Goal: Task Accomplishment & Management: Complete application form

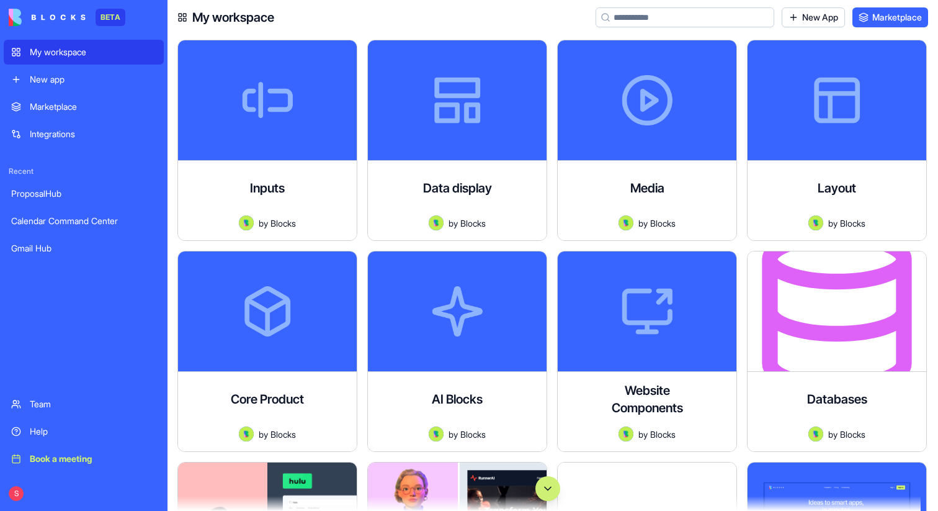
click at [666, 19] on input at bounding box center [685, 17] width 179 height 20
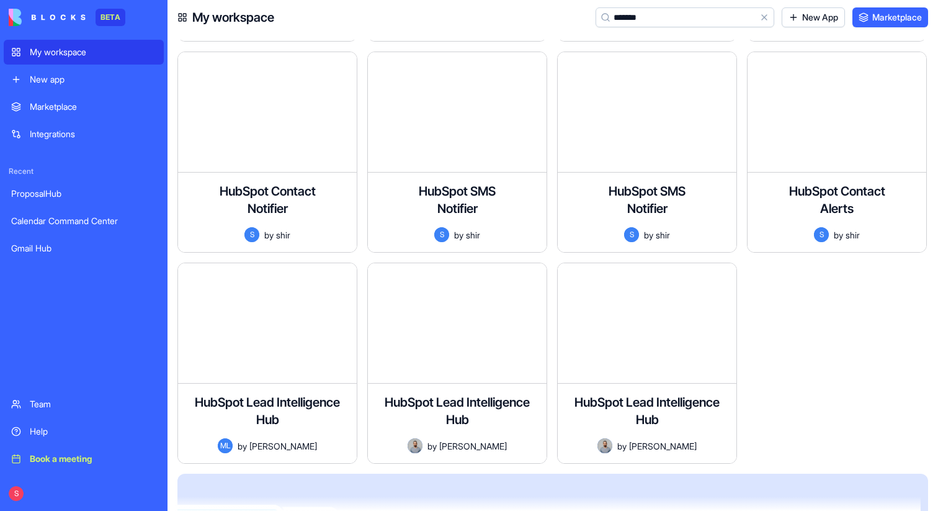
scroll to position [373, 0]
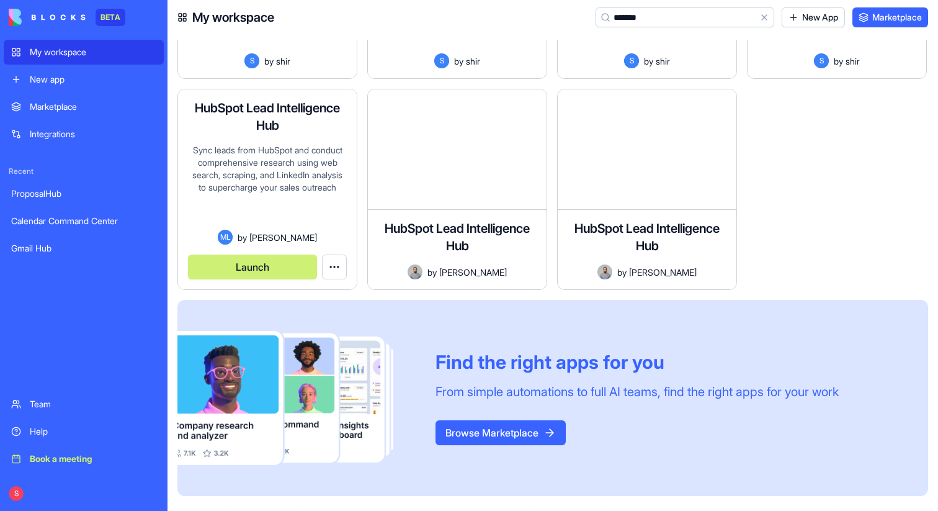
type input "*******"
click at [270, 271] on button "Launch" at bounding box center [252, 266] width 129 height 25
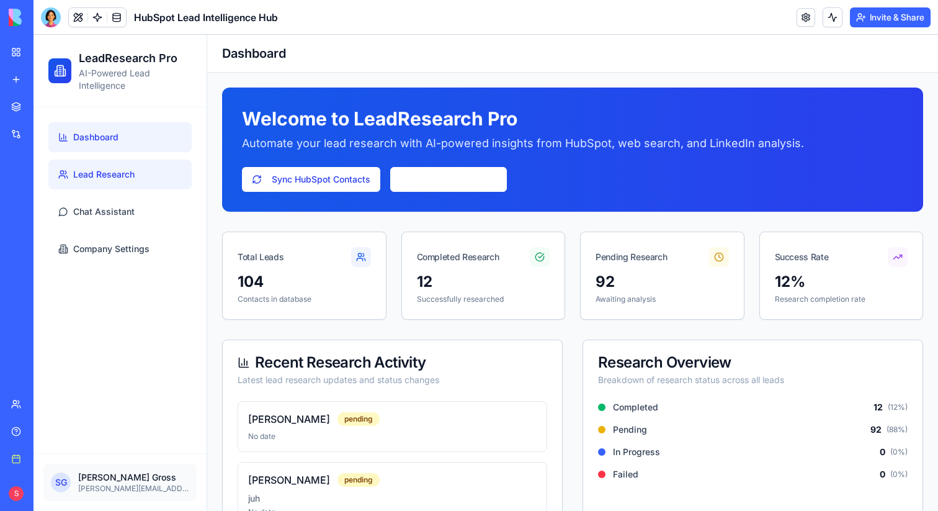
click at [92, 176] on span "Lead Research" at bounding box center [103, 174] width 61 height 12
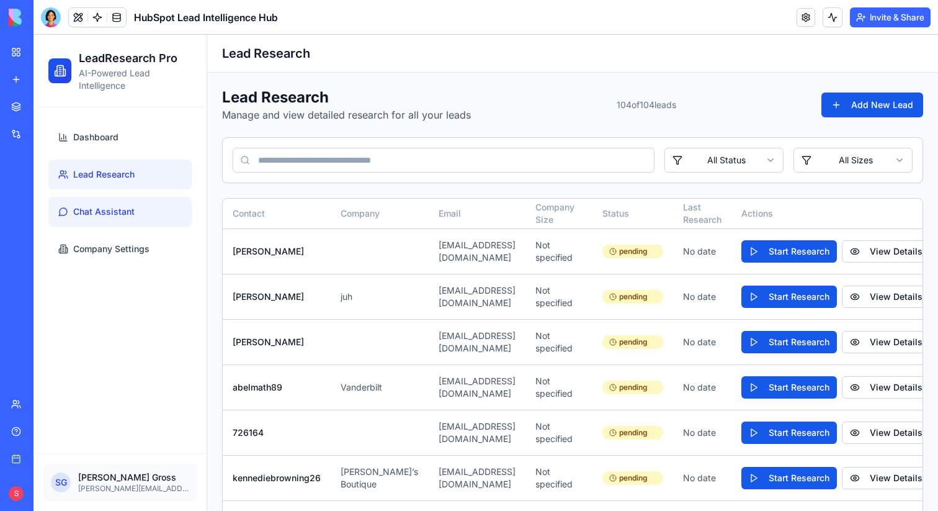
click at [104, 212] on span "Chat Assistant" at bounding box center [103, 211] width 61 height 12
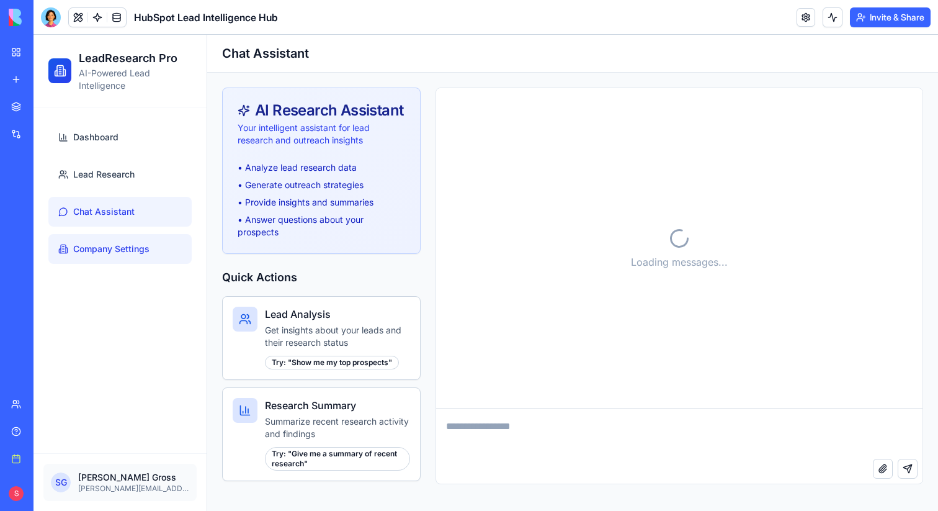
scroll to position [4239, 0]
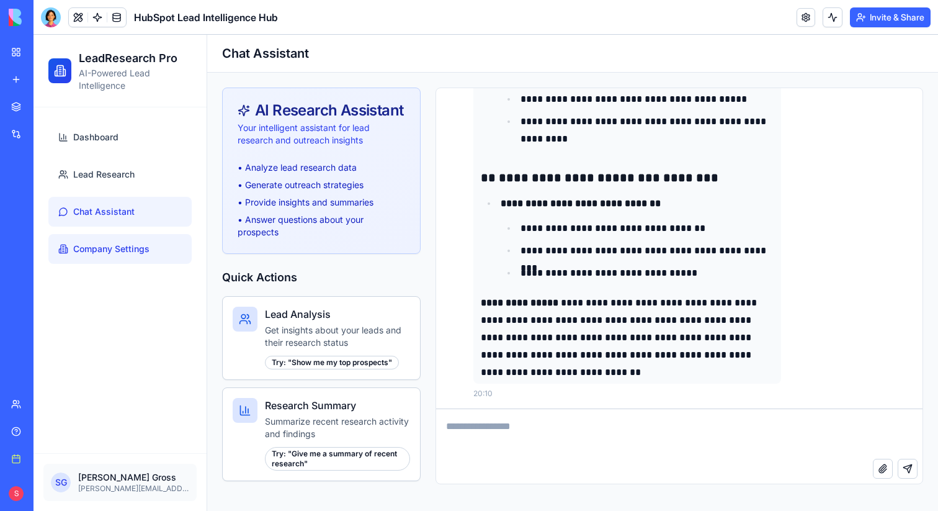
click at [122, 253] on span "Company Settings" at bounding box center [111, 249] width 76 height 12
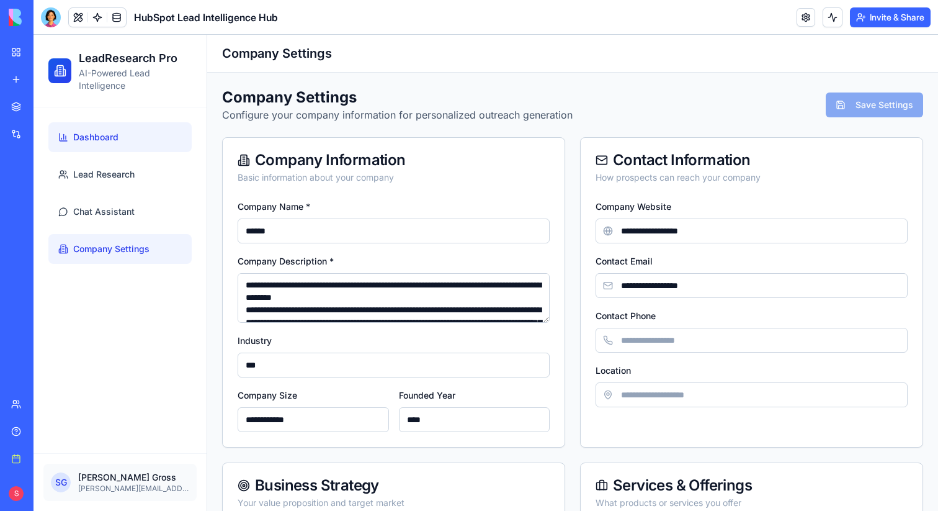
click at [87, 145] on link "Dashboard" at bounding box center [119, 137] width 143 height 30
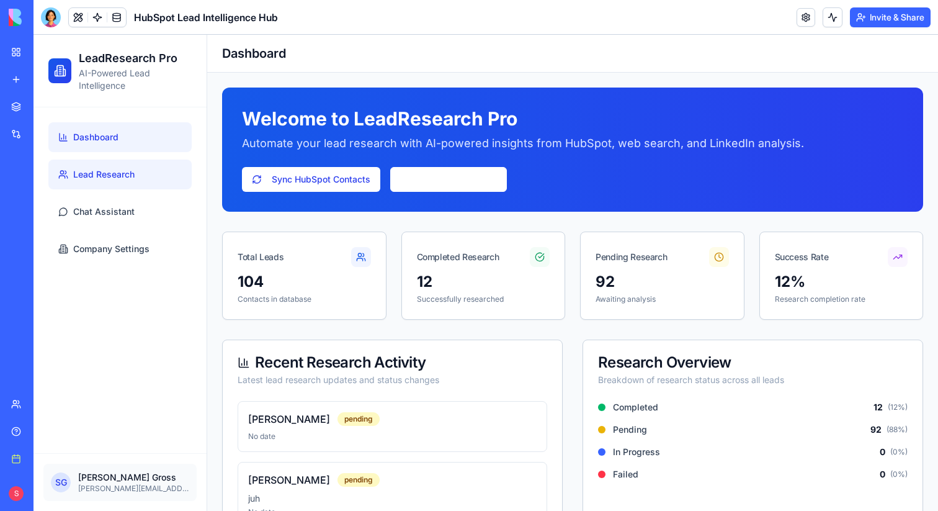
click at [110, 177] on span "Lead Research" at bounding box center [103, 174] width 61 height 12
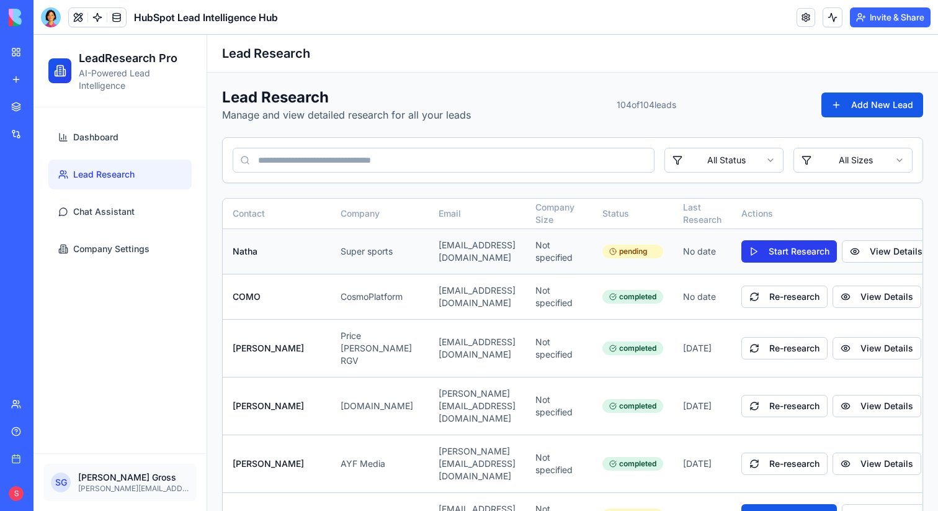
scroll to position [0, 86]
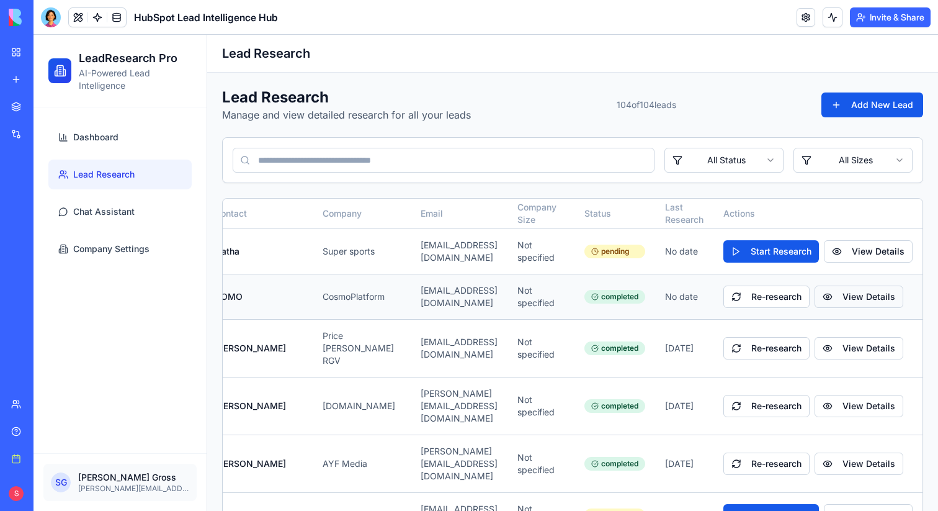
click at [895, 292] on button "View Details" at bounding box center [859, 296] width 89 height 22
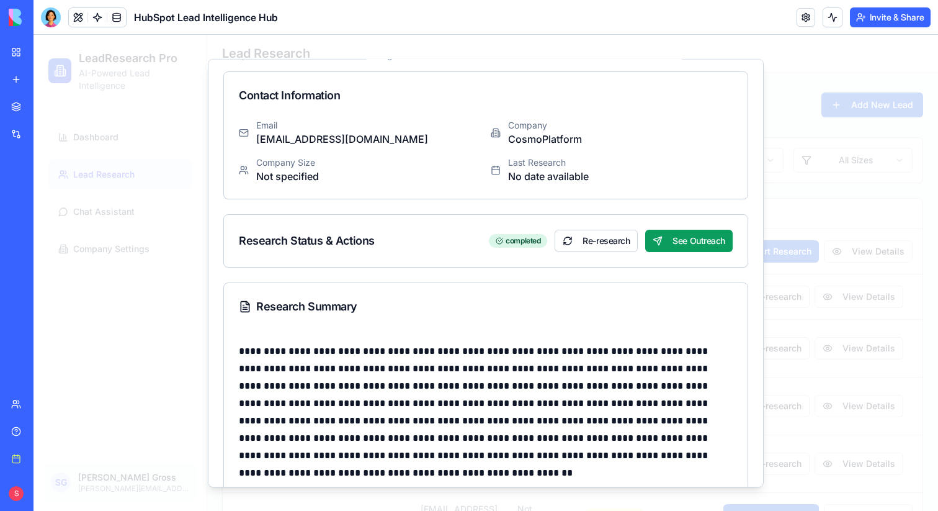
scroll to position [0, 0]
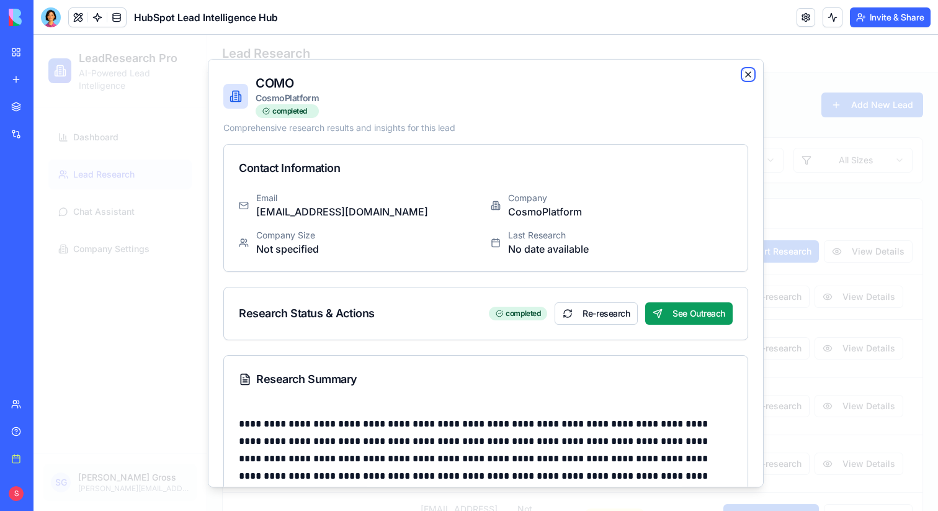
click at [750, 71] on icon "button" at bounding box center [748, 73] width 5 height 5
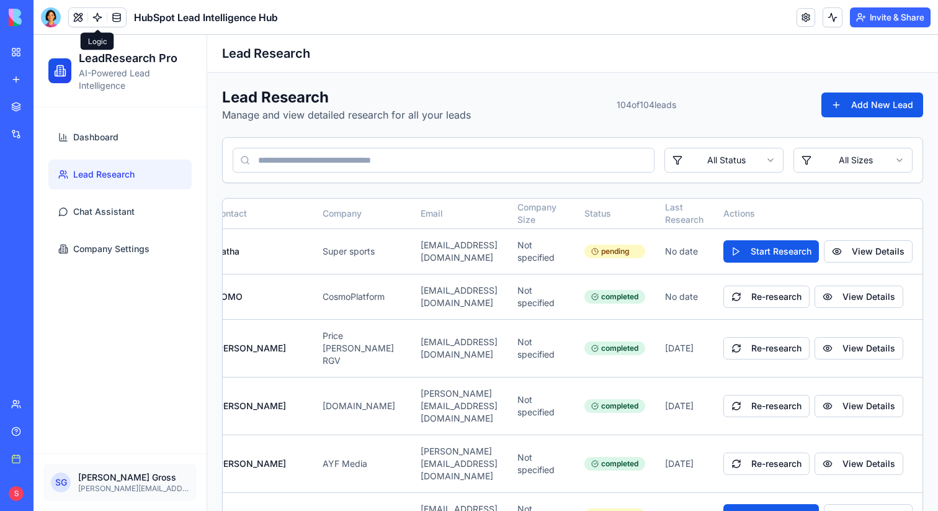
click at [98, 19] on link at bounding box center [97, 17] width 19 height 19
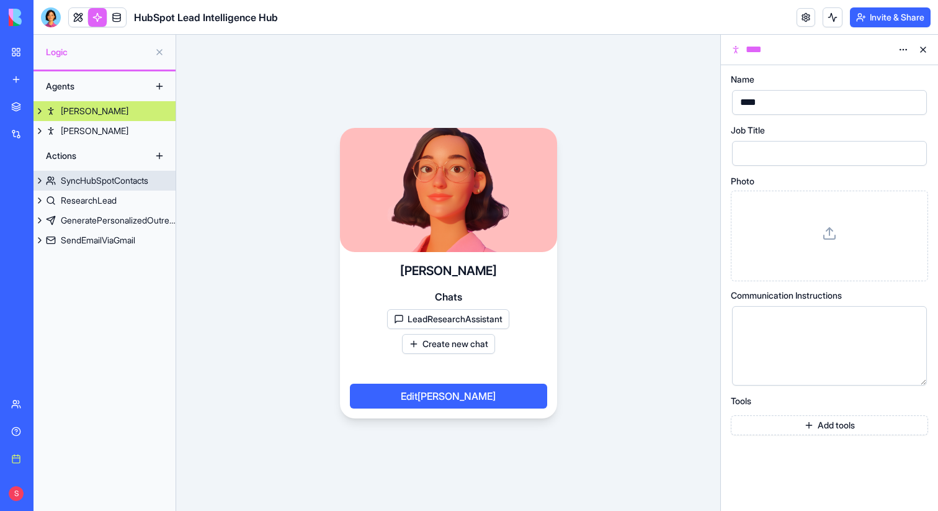
click at [106, 182] on div "SyncHubSpotContacts" at bounding box center [104, 180] width 87 height 12
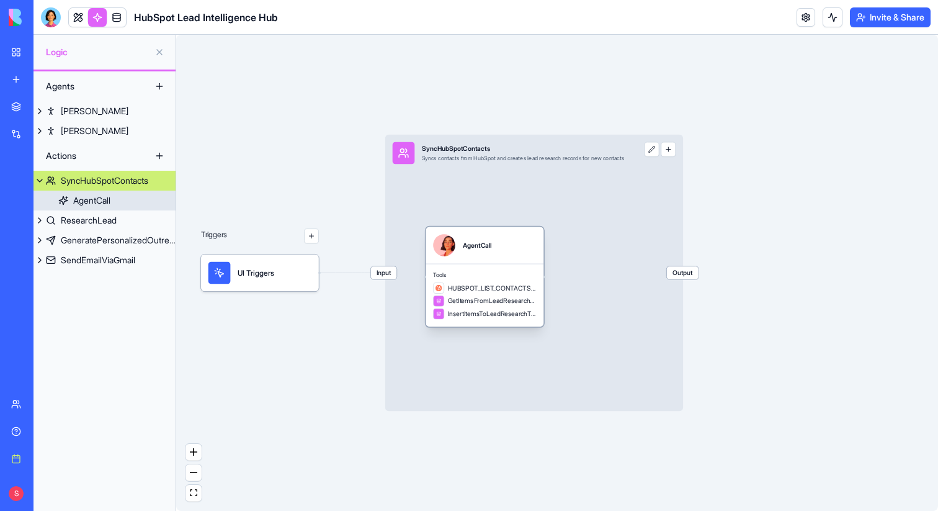
click at [483, 254] on div "AgentCall" at bounding box center [477, 245] width 29 height 22
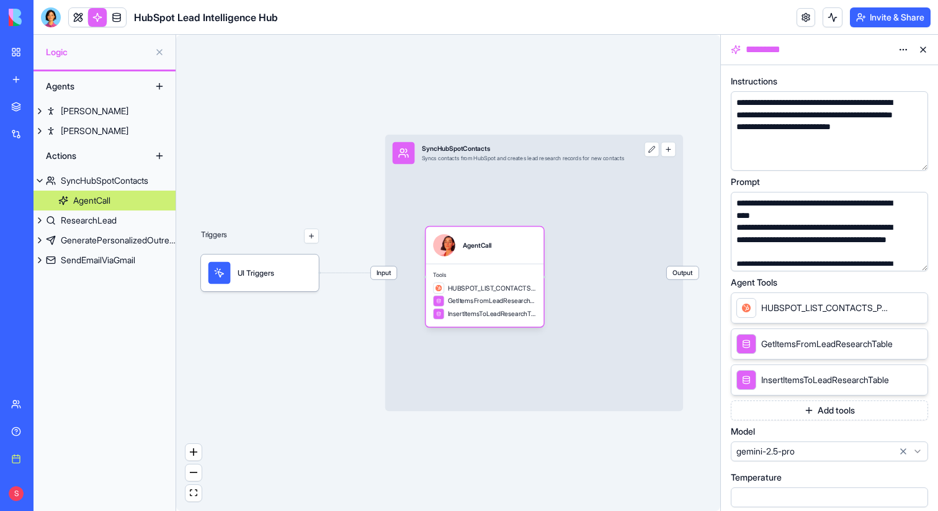
click at [916, 258] on button "button" at bounding box center [916, 259] width 20 height 20
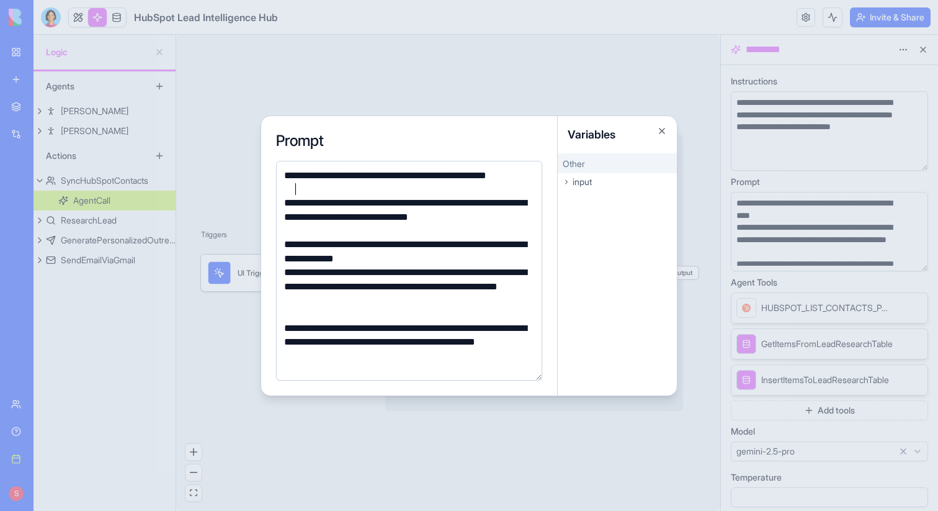
click at [345, 188] on div "**********" at bounding box center [407, 183] width 254 height 28
click at [661, 133] on button "Close" at bounding box center [662, 131] width 10 height 10
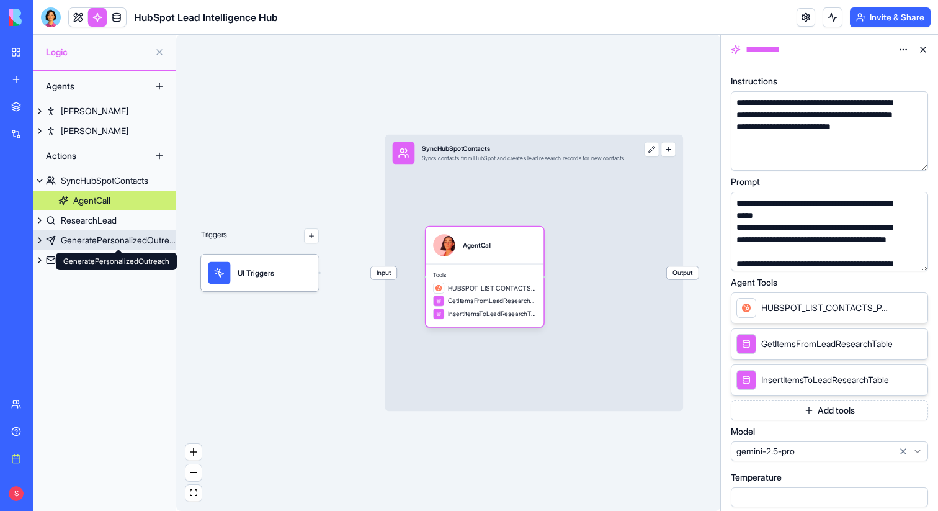
click at [79, 245] on div "GeneratePersonalizedOutreach" at bounding box center [118, 240] width 115 height 12
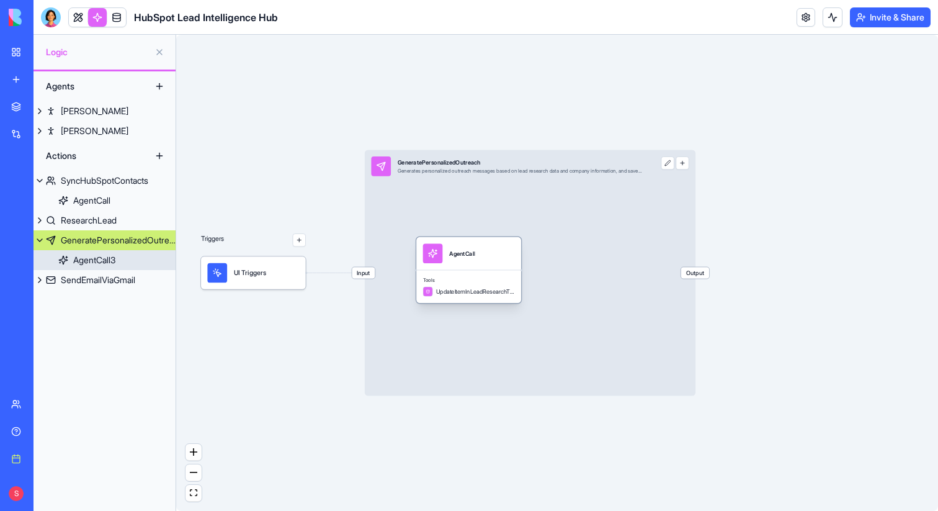
click at [447, 265] on div "AgentCall" at bounding box center [468, 253] width 105 height 33
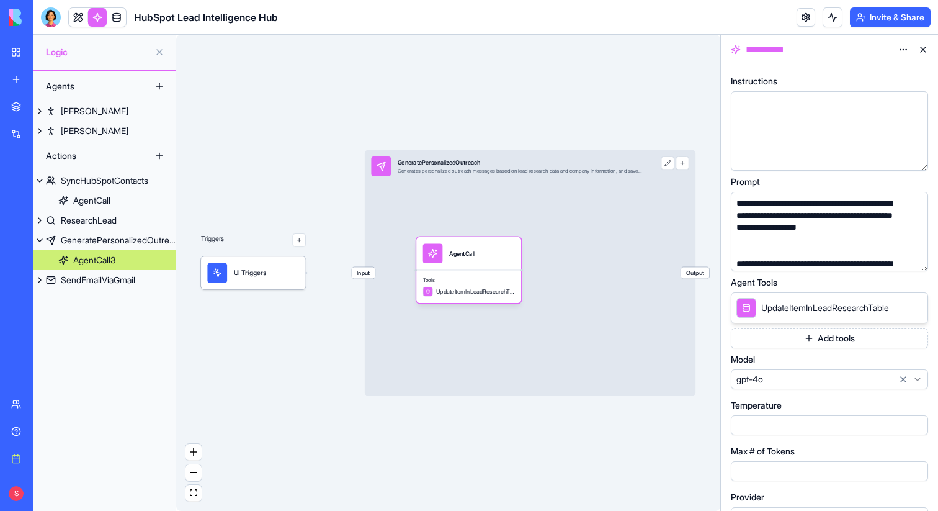
click at [913, 259] on button "button" at bounding box center [916, 259] width 20 height 20
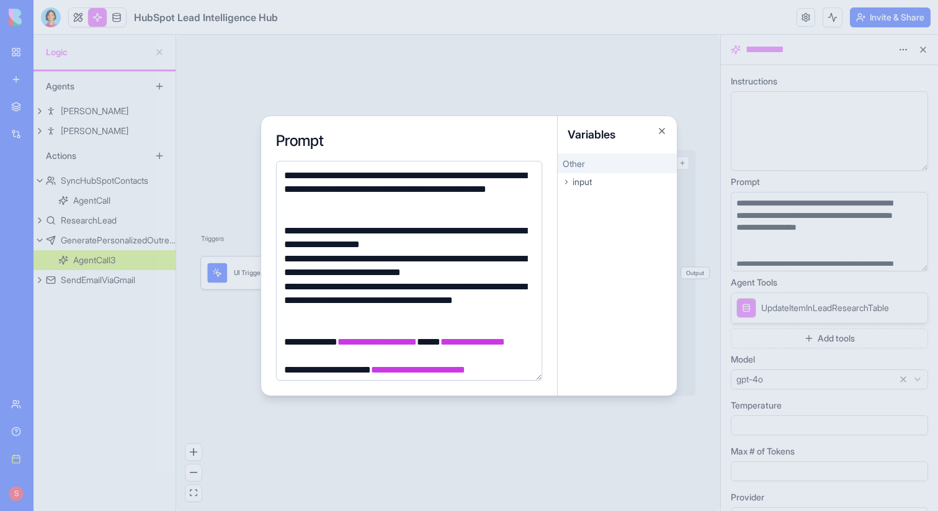
click at [889, 253] on div at bounding box center [469, 255] width 938 height 511
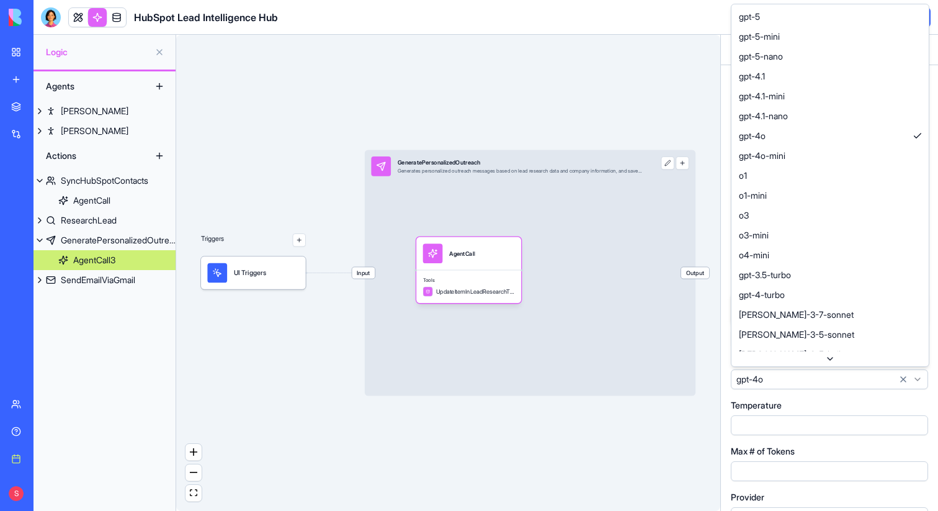
click at [855, 381] on html "**********" at bounding box center [469, 255] width 938 height 511
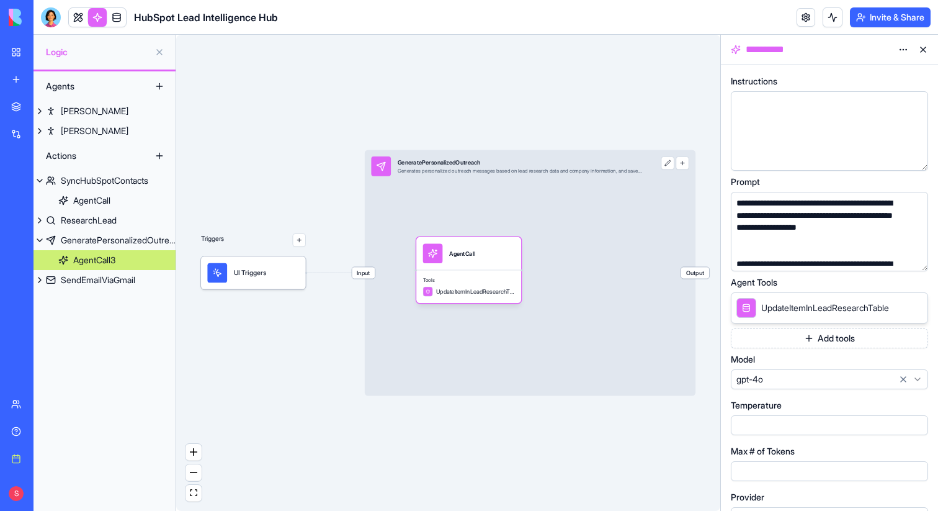
click at [920, 258] on button "button" at bounding box center [916, 259] width 20 height 20
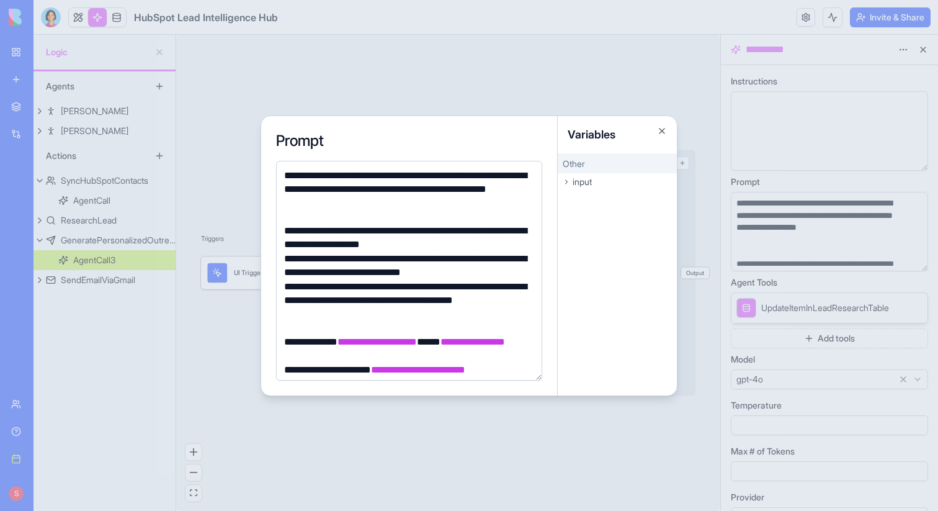
click at [877, 243] on div at bounding box center [469, 255] width 938 height 511
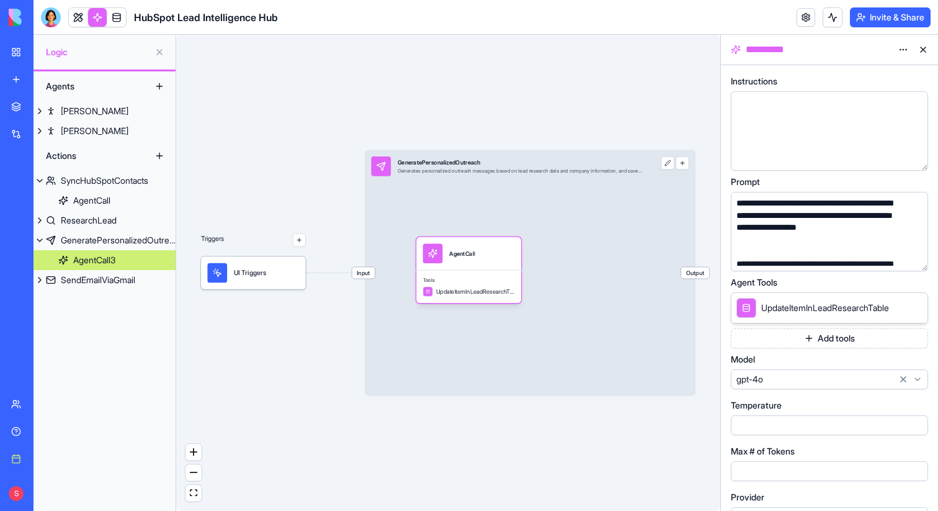
click at [925, 47] on button at bounding box center [923, 50] width 20 height 20
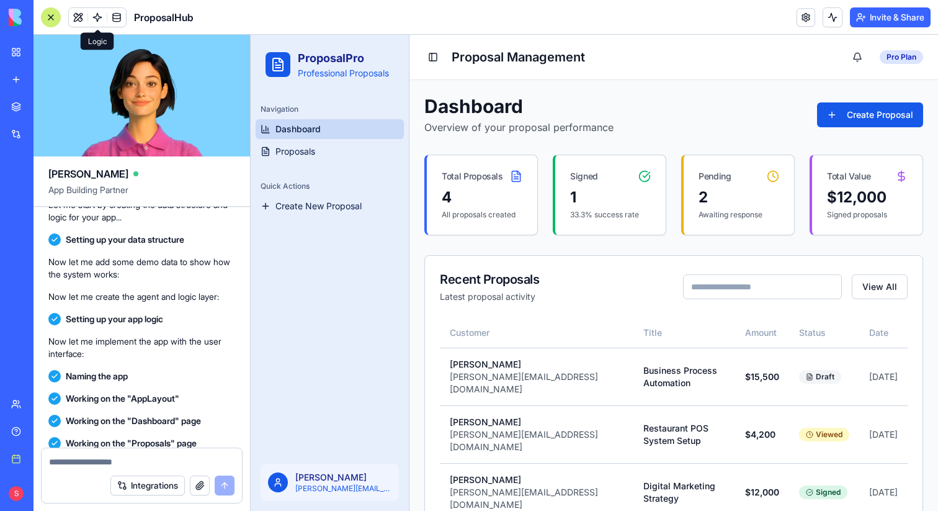
click at [95, 11] on link at bounding box center [97, 17] width 19 height 19
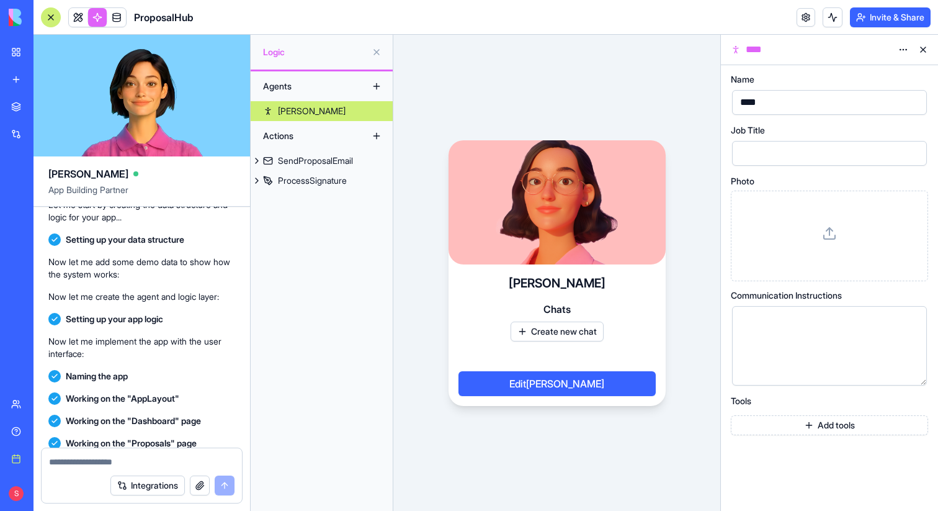
click at [919, 50] on button at bounding box center [923, 50] width 20 height 20
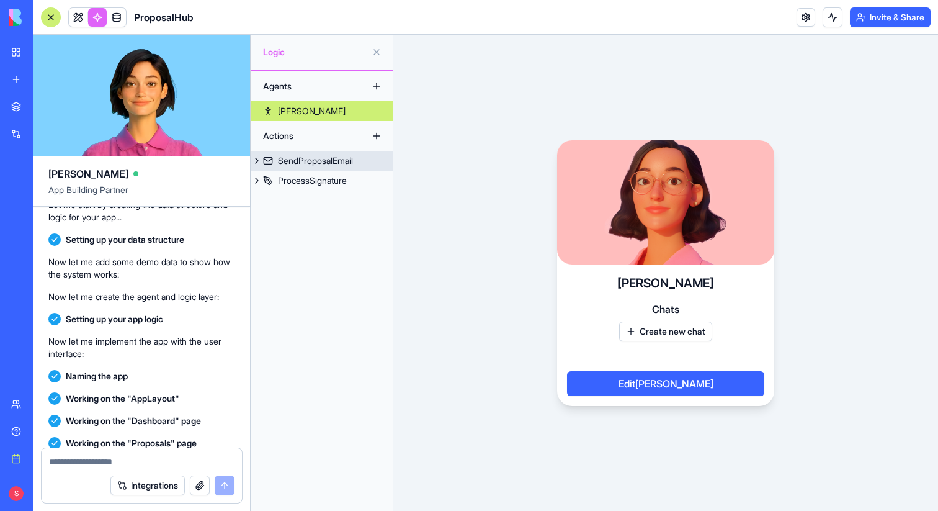
click at [326, 168] on link "SendProposalEmail" at bounding box center [322, 161] width 142 height 20
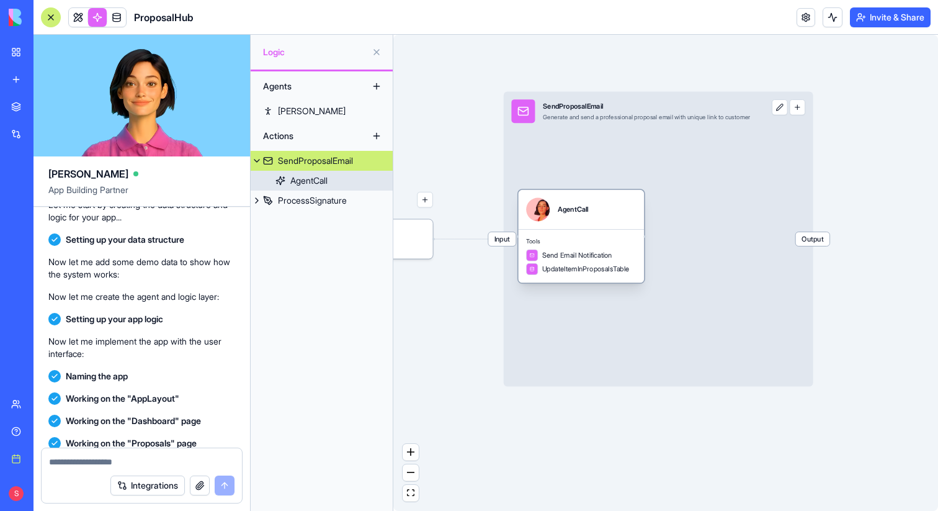
click at [588, 223] on div "AgentCall" at bounding box center [582, 209] width 126 height 39
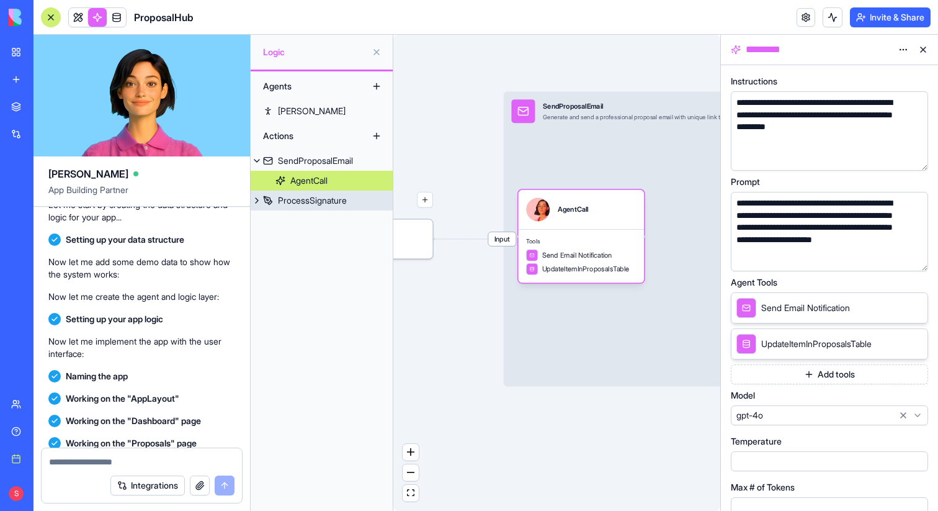
click at [326, 204] on div "ProcessSignature" at bounding box center [312, 200] width 69 height 12
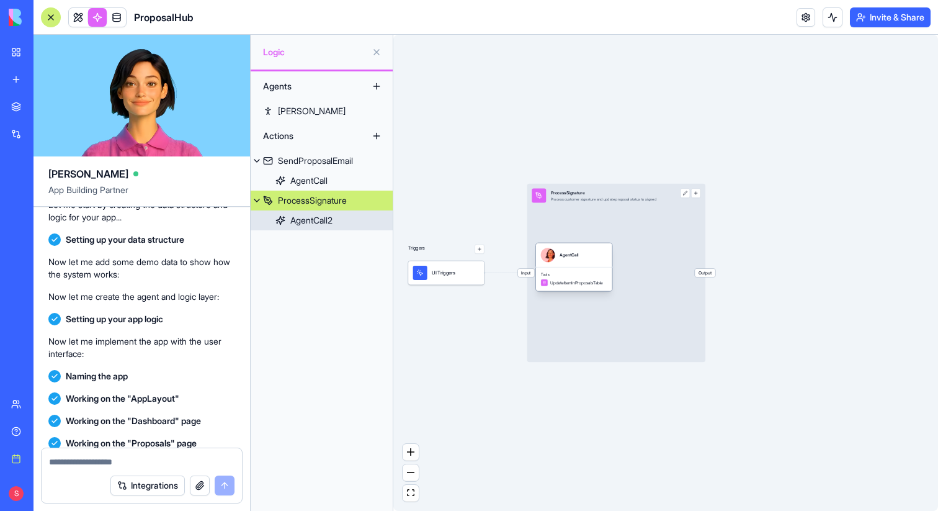
click at [565, 266] on div "AgentCall" at bounding box center [574, 255] width 76 height 24
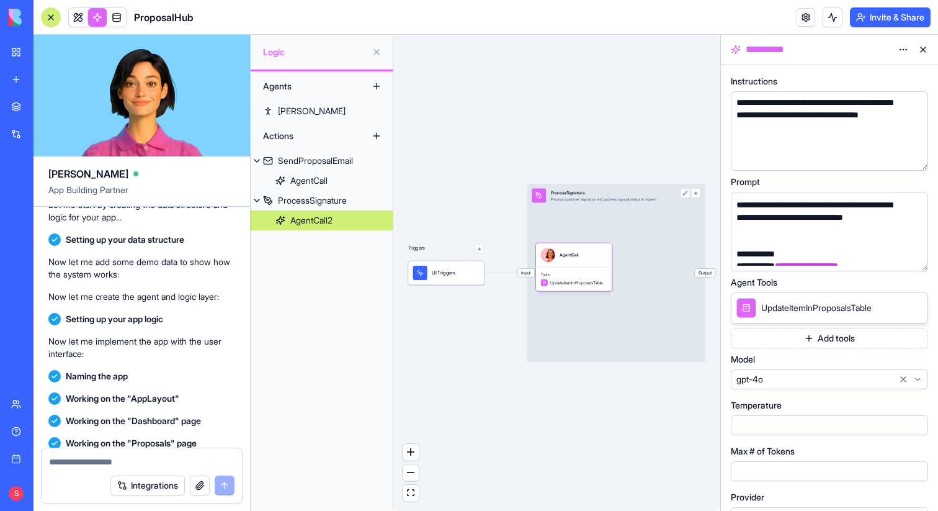
scroll to position [297, 0]
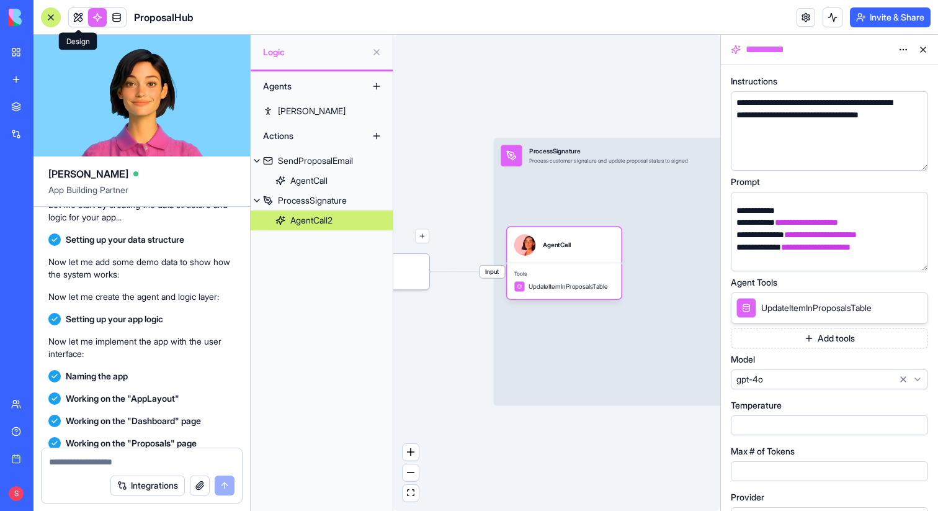
click at [81, 19] on link at bounding box center [78, 17] width 19 height 19
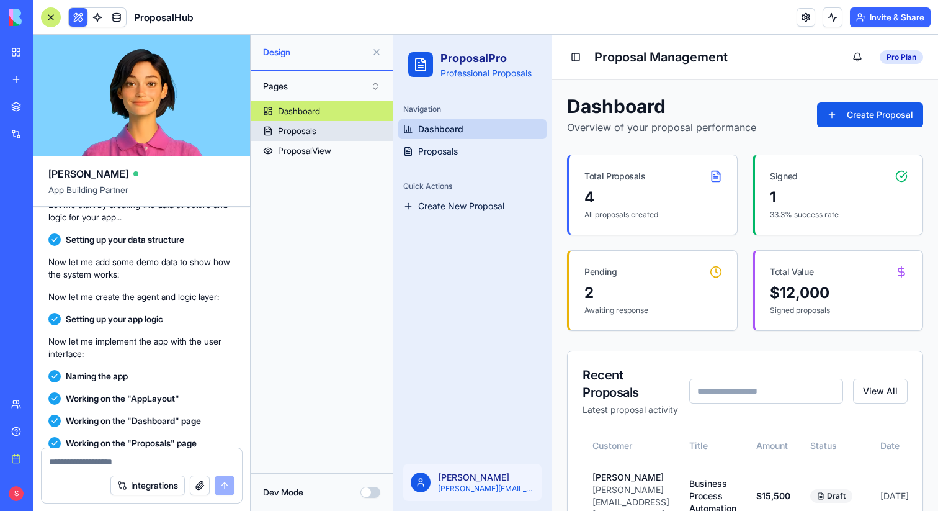
click at [308, 137] on div "Proposals" at bounding box center [297, 131] width 38 height 12
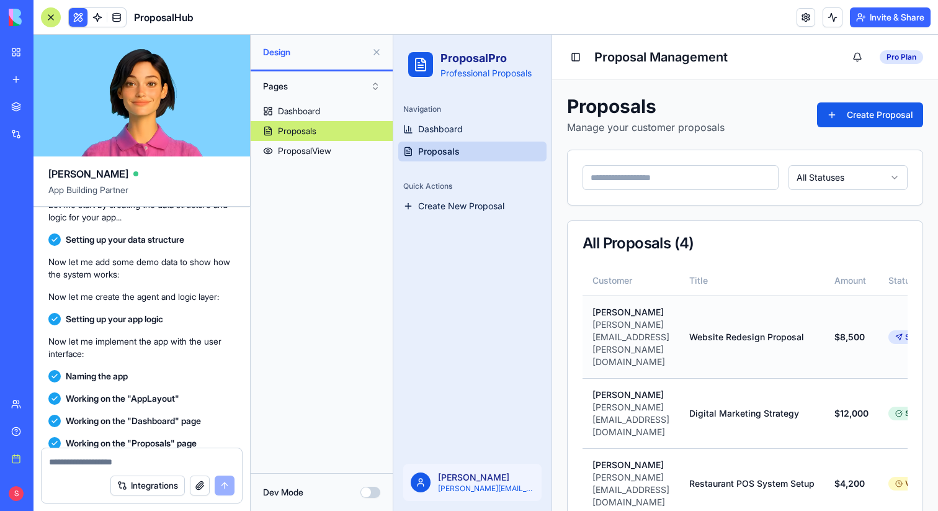
scroll to position [0, 191]
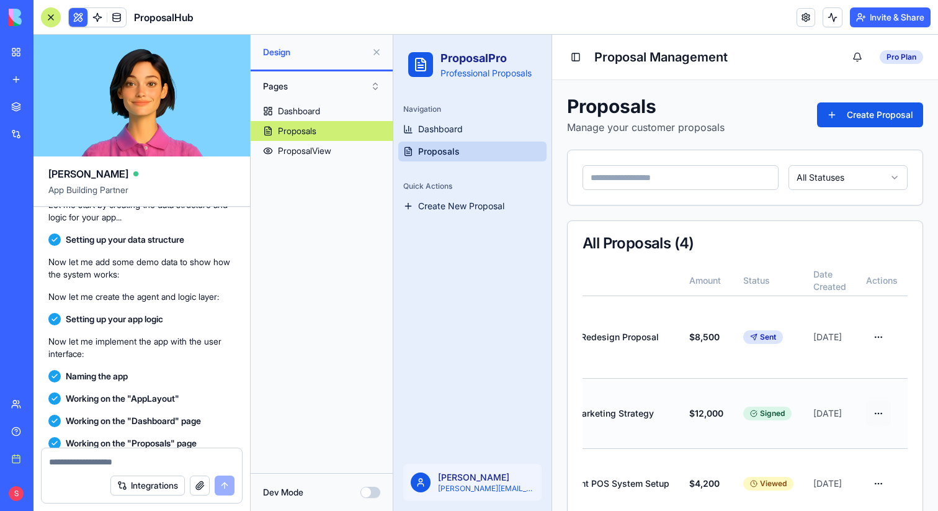
click at [879, 361] on html "ProposalPro Professional Proposals Navigation Dashboard Proposals Quick Actions…" at bounding box center [665, 327] width 545 height 584
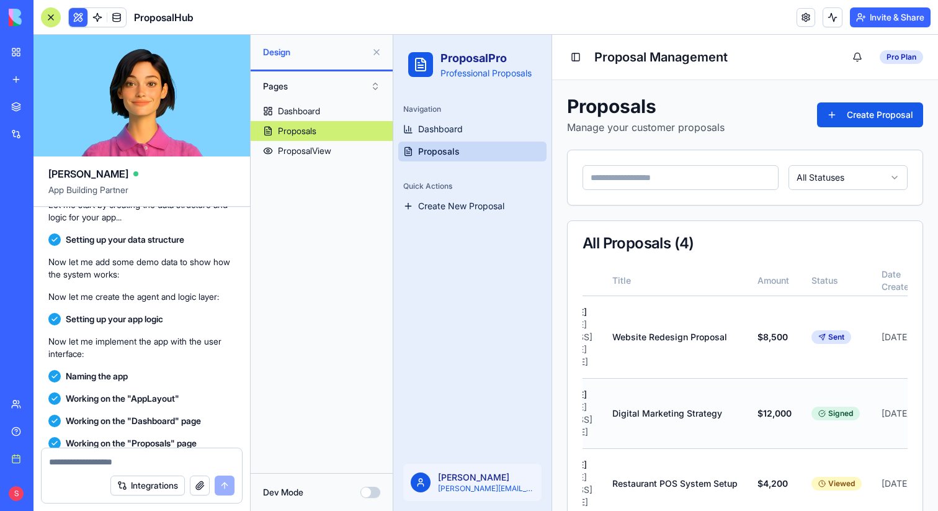
scroll to position [0, 0]
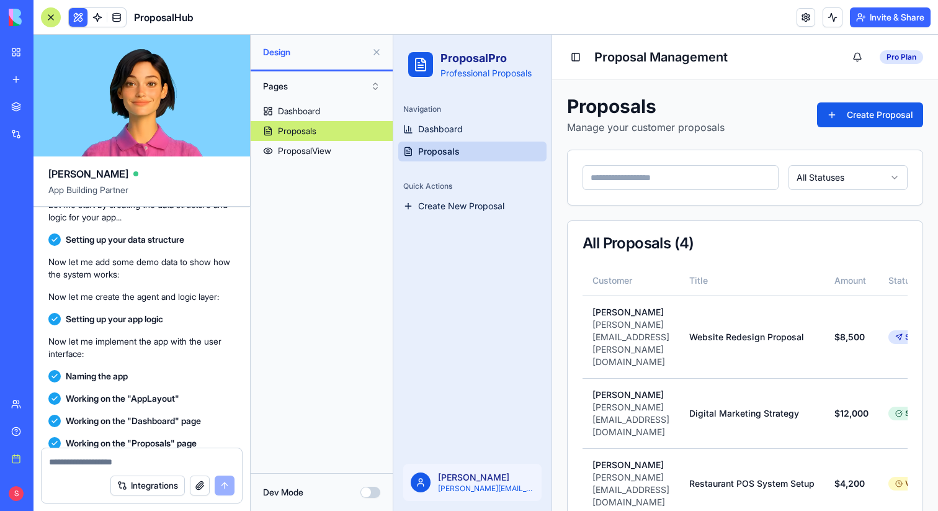
click at [54, 14] on div at bounding box center [51, 17] width 20 height 20
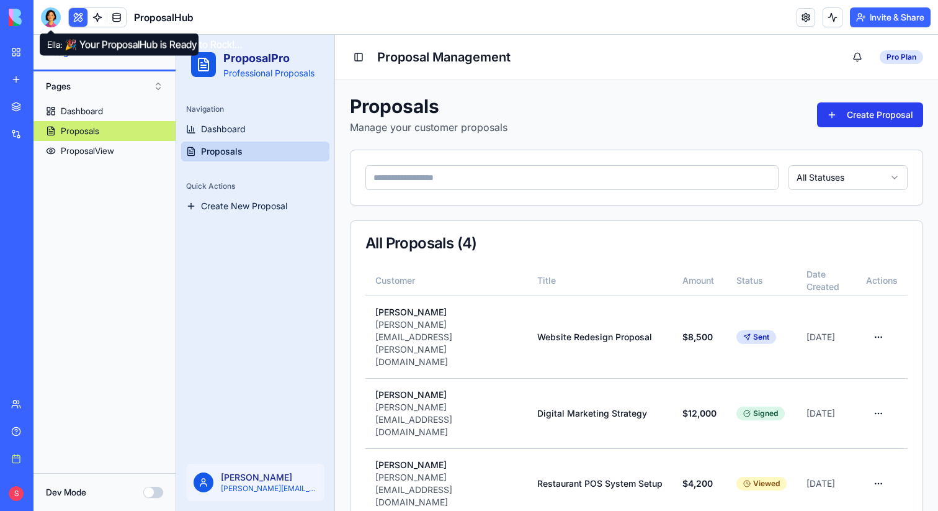
click at [868, 118] on button "Create Proposal" at bounding box center [870, 114] width 106 height 25
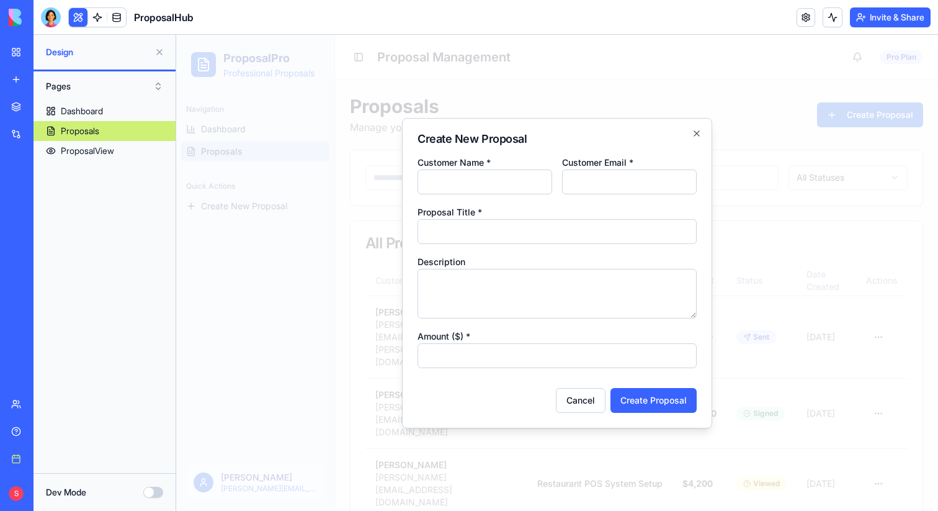
click at [468, 190] on input "Customer Name *" at bounding box center [485, 181] width 135 height 25
type input "******"
click at [602, 182] on input "Customer Email *" at bounding box center [629, 181] width 135 height 25
type input "**********"
click at [503, 234] on input "Proposal Title *" at bounding box center [557, 231] width 279 height 25
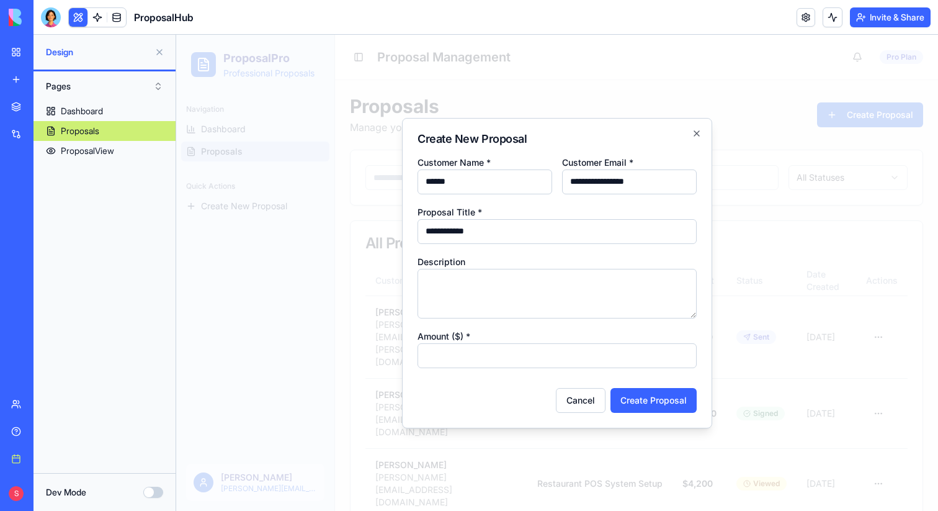
type input "**********"
click at [496, 357] on input "Amount ($) *" at bounding box center [557, 355] width 279 height 25
type input "******"
click at [663, 406] on button "Create Proposal" at bounding box center [654, 400] width 86 height 25
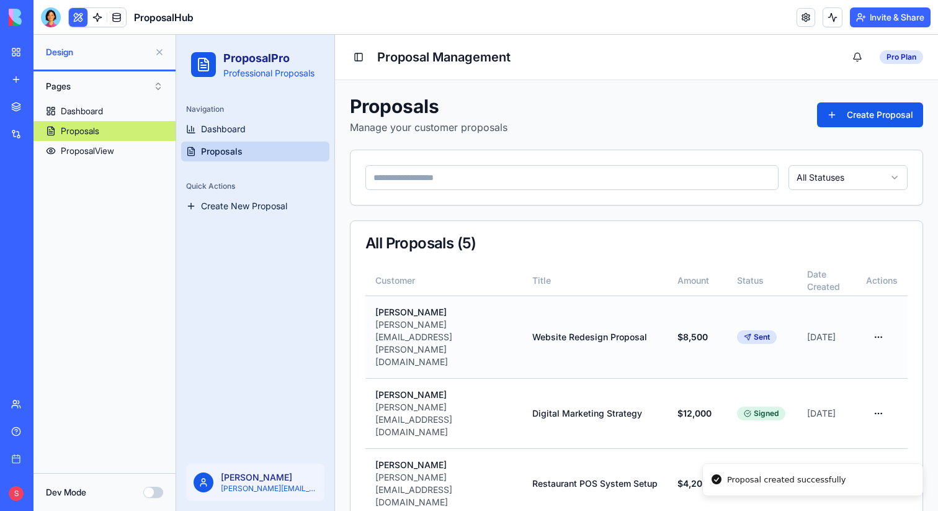
scroll to position [41, 0]
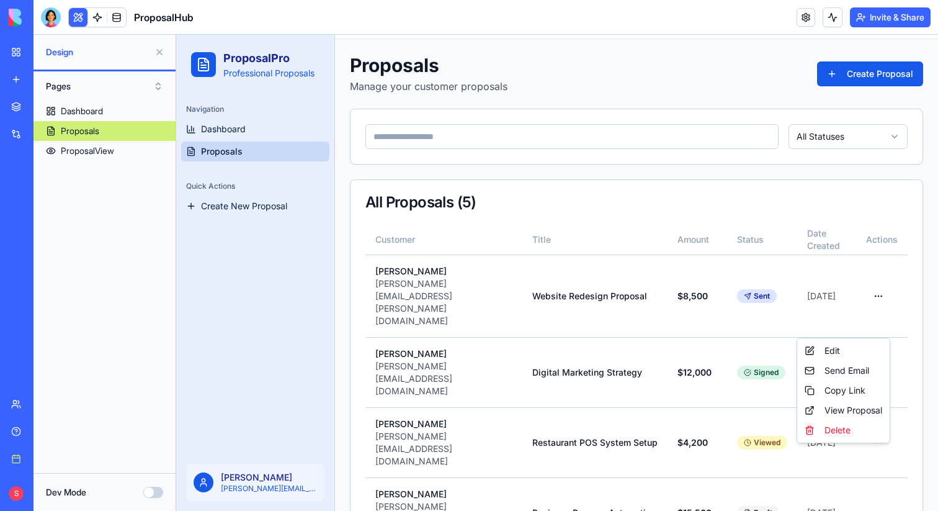
click at [880, 457] on html "ProposalPro Professional Proposals Navigation Dashboard Proposals Quick Actions…" at bounding box center [557, 321] width 762 height 654
click at [851, 410] on div "View Proposal" at bounding box center [843, 410] width 87 height 20
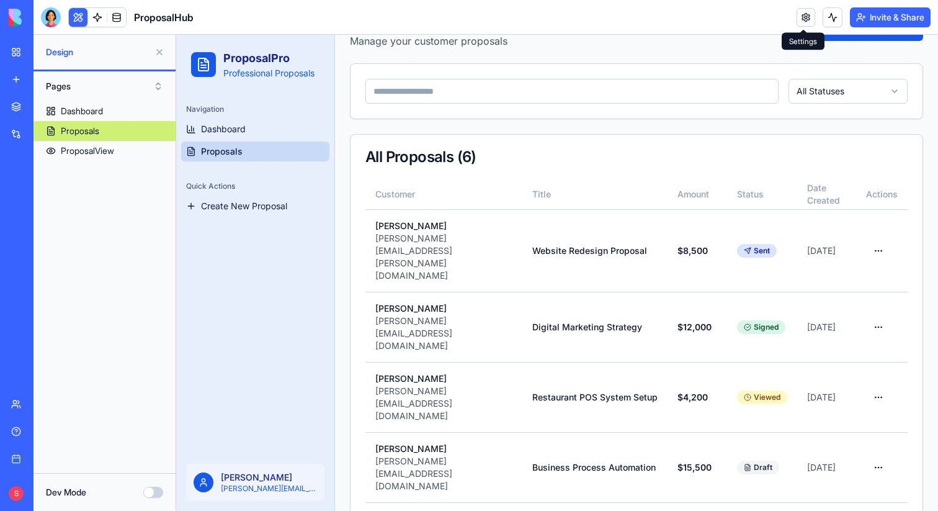
click at [880, 463] on html "ProposalPro Professional Proposals Navigation Dashboard Proposals Quick Actions…" at bounding box center [557, 304] width 762 height 712
click at [849, 414] on div "View Proposal" at bounding box center [843, 410] width 87 height 20
click at [880, 20] on button "Invite & Share" at bounding box center [890, 17] width 81 height 20
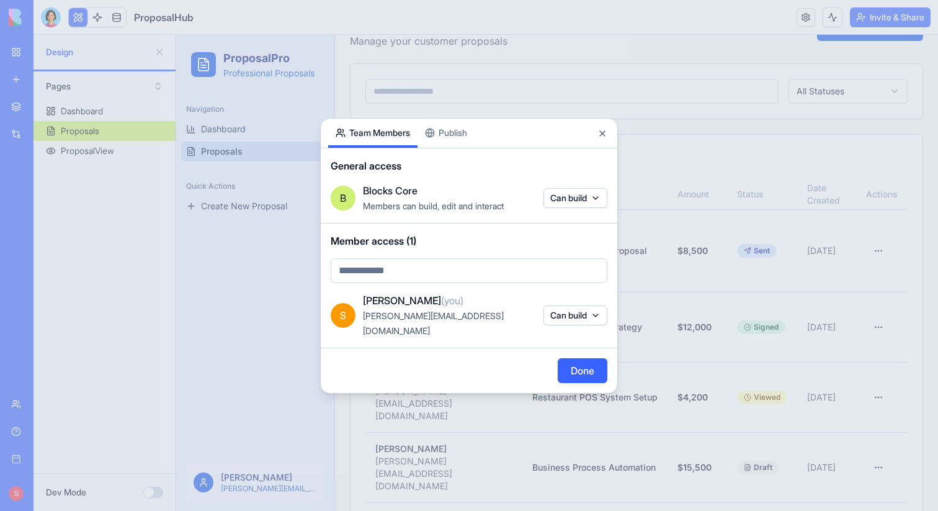
click at [582, 308] on button "Can build" at bounding box center [576, 315] width 64 height 20
click at [482, 345] on div at bounding box center [469, 255] width 938 height 511
click at [601, 138] on button "Close" at bounding box center [603, 133] width 10 height 10
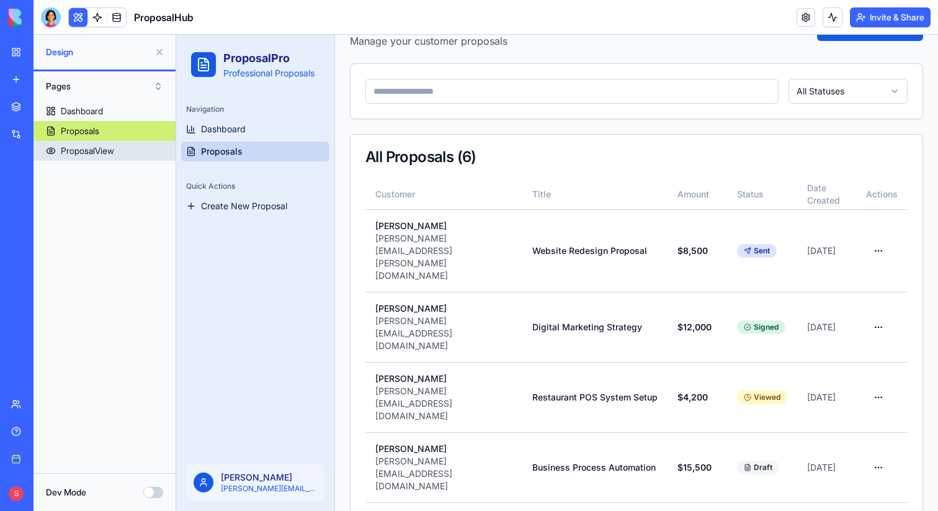
click at [105, 151] on div "ProposalView" at bounding box center [87, 151] width 53 height 12
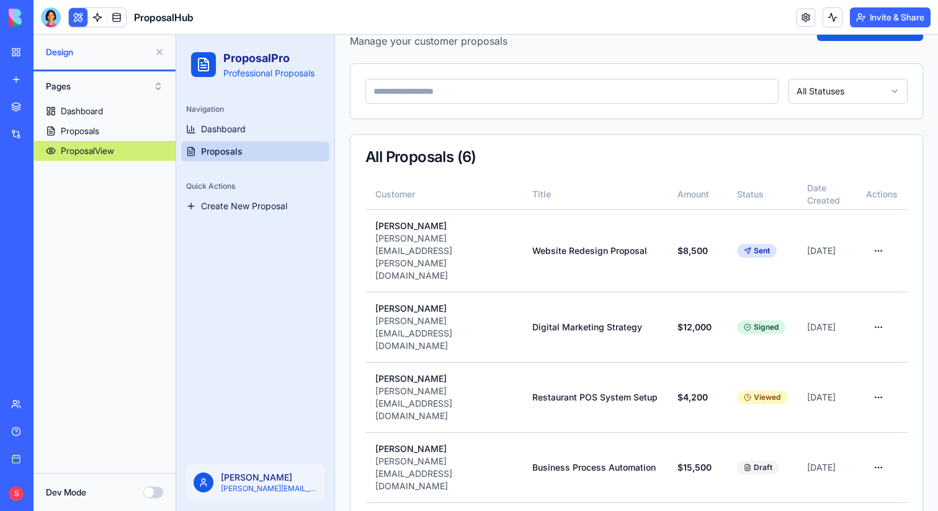
scroll to position [75, 0]
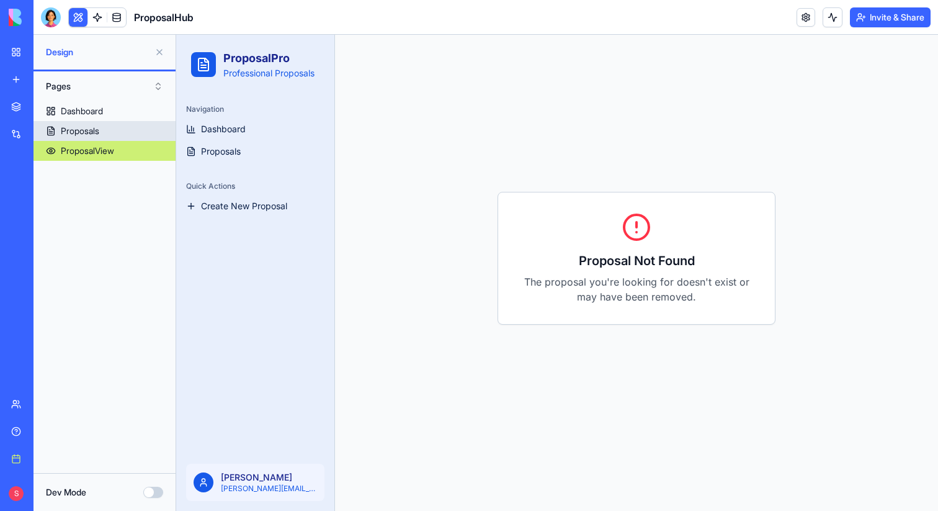
click at [105, 135] on link "Proposals" at bounding box center [105, 131] width 142 height 20
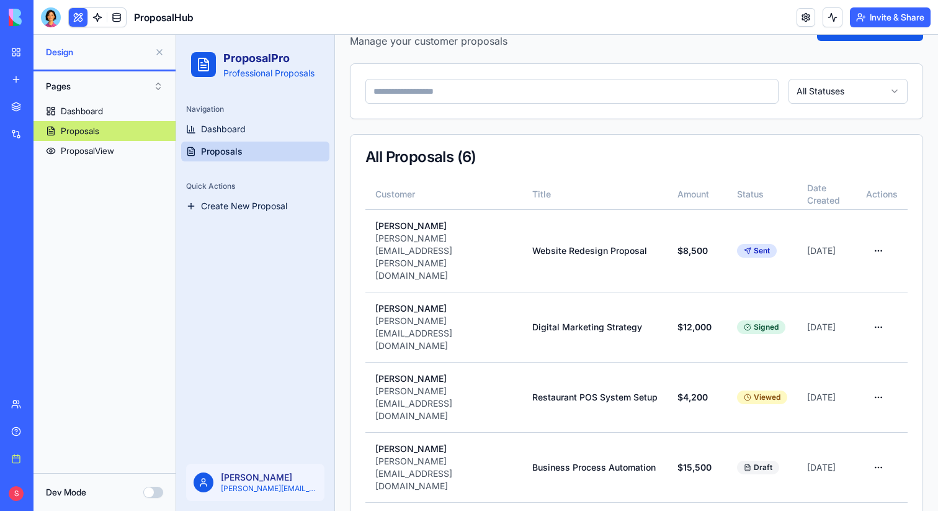
click at [879, 457] on html "ProposalPro Professional Proposals Navigation Dashboard Proposals Quick Actions…" at bounding box center [557, 304] width 762 height 712
click at [846, 406] on div "View Proposal" at bounding box center [843, 410] width 87 height 20
click at [877, 458] on html "ProposalPro Professional Proposals Navigation Dashboard Proposals Quick Actions…" at bounding box center [557, 304] width 762 height 712
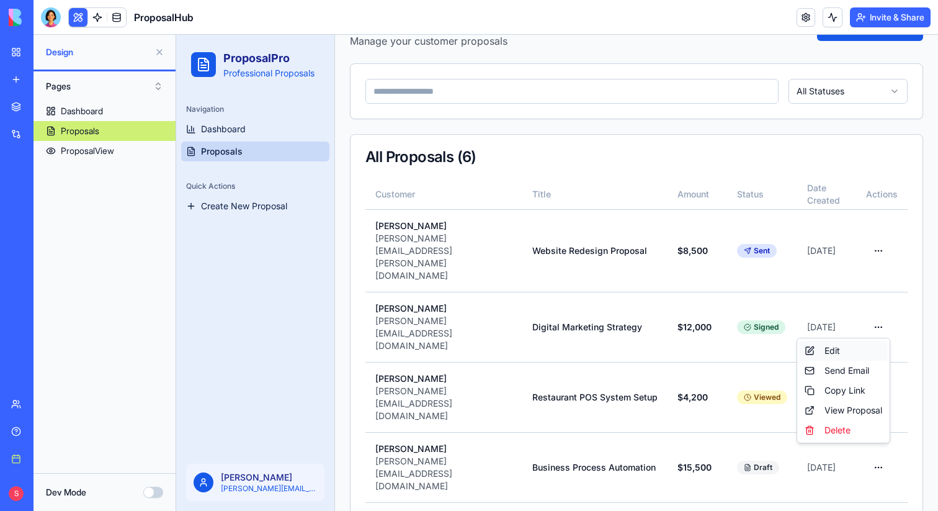
click at [838, 353] on div "Edit" at bounding box center [843, 351] width 87 height 20
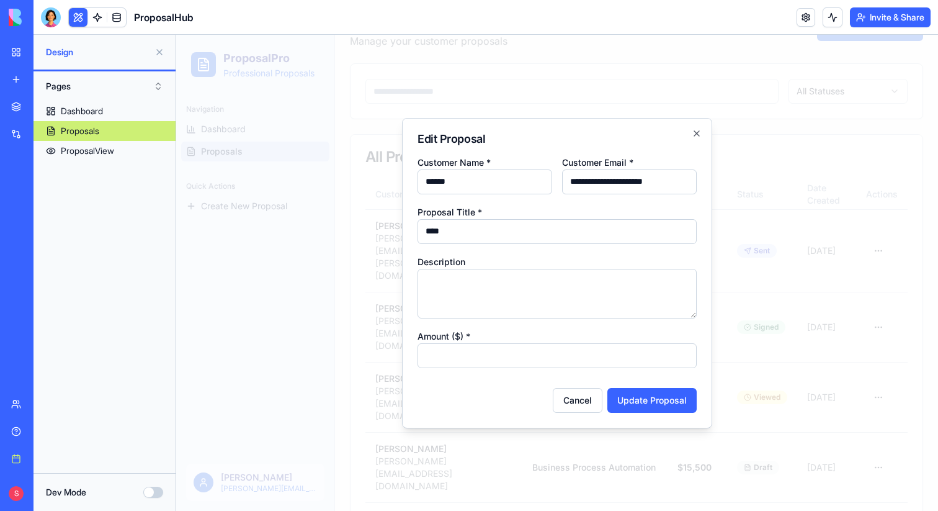
click at [838, 353] on div at bounding box center [557, 273] width 762 height 476
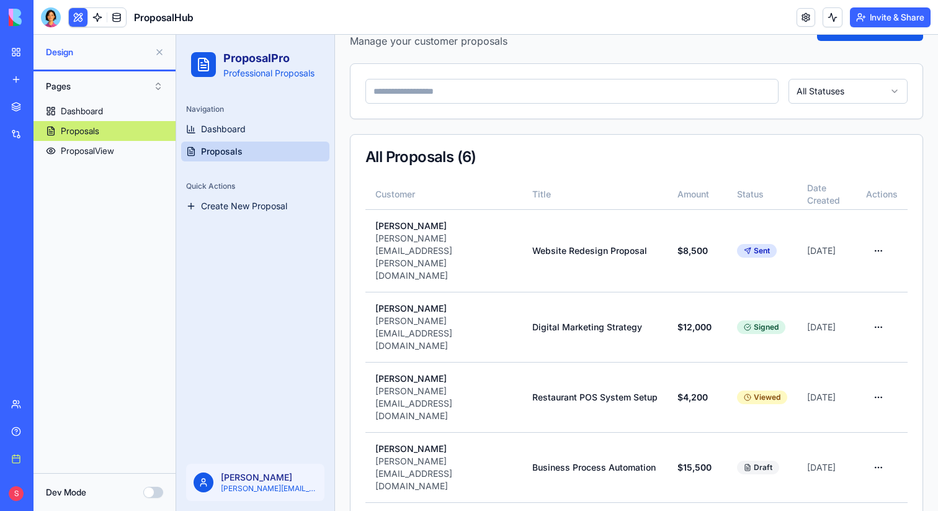
click at [879, 455] on html "ProposalPro Professional Proposals Navigation Dashboard Proposals Quick Actions…" at bounding box center [557, 304] width 762 height 712
click at [849, 370] on div "Send Email" at bounding box center [843, 371] width 87 height 20
click at [872, 457] on html "ProposalPro Professional Proposals Navigation Dashboard Proposals Quick Actions…" at bounding box center [557, 304] width 762 height 712
click at [880, 459] on html "ProposalPro Professional Proposals Navigation Dashboard Proposals Quick Actions…" at bounding box center [557, 304] width 762 height 712
click at [872, 455] on html "ProposalPro Professional Proposals Navigation Dashboard Proposals Quick Actions…" at bounding box center [557, 304] width 762 height 712
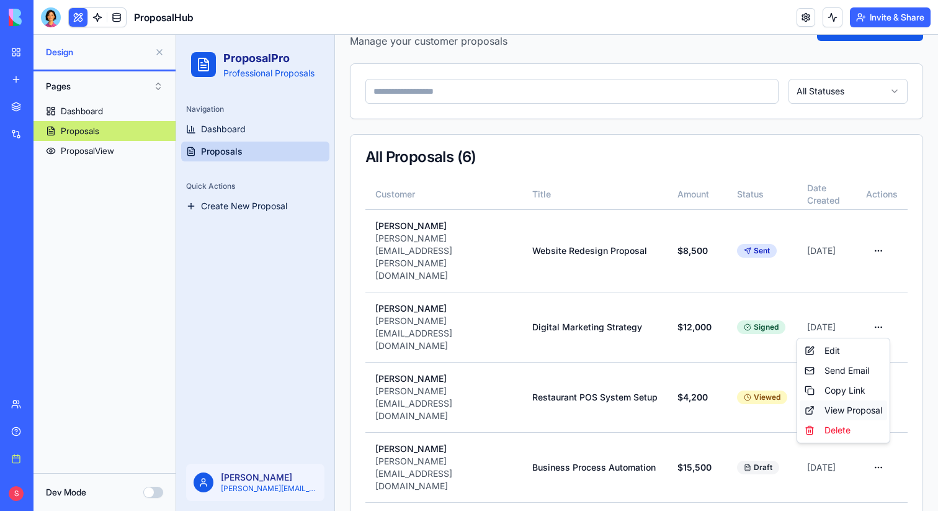
click at [856, 409] on div "View Proposal" at bounding box center [843, 410] width 87 height 20
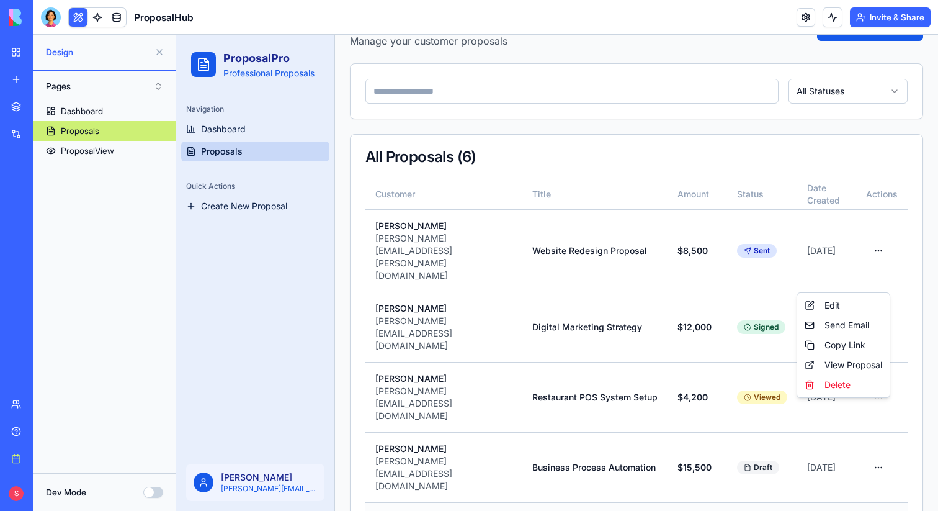
click at [877, 412] on html "ProposalPro Professional Proposals Navigation Dashboard Proposals Quick Actions…" at bounding box center [557, 304] width 762 height 712
click at [859, 367] on div "View Proposal" at bounding box center [843, 365] width 87 height 20
click at [907, 11] on button "Invite & Share" at bounding box center [890, 17] width 81 height 20
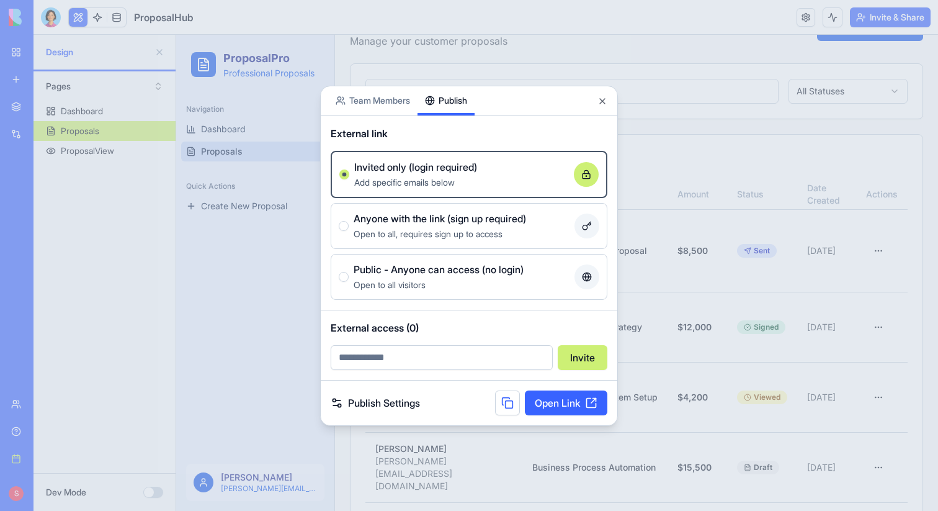
click at [449, 141] on div "Share App Team Members Publish External link Invited only (login required) Add …" at bounding box center [469, 256] width 298 height 340
click at [541, 400] on link "Open Link" at bounding box center [566, 402] width 83 height 25
click at [279, 109] on div at bounding box center [469, 255] width 938 height 511
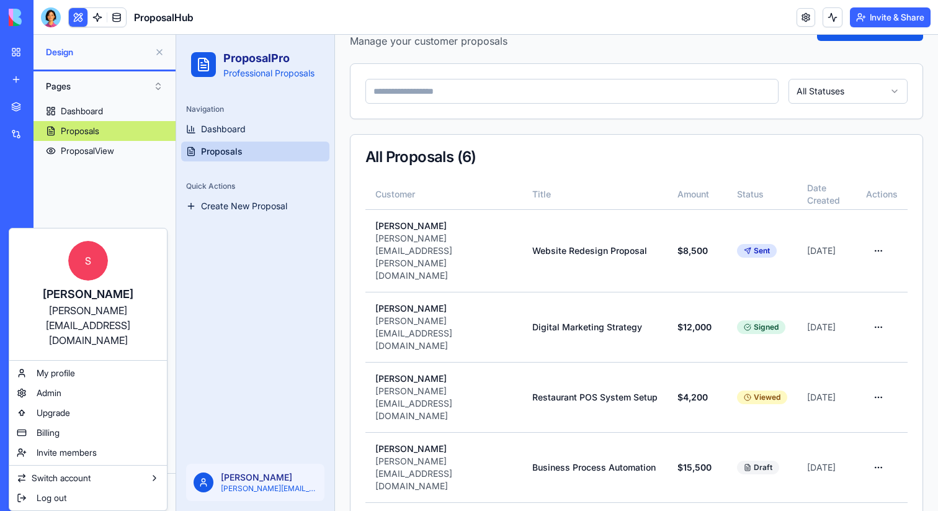
click at [18, 500] on html "BETA My workspace New app Marketplace Integrations Recent Gmail Command Center …" at bounding box center [469, 255] width 938 height 511
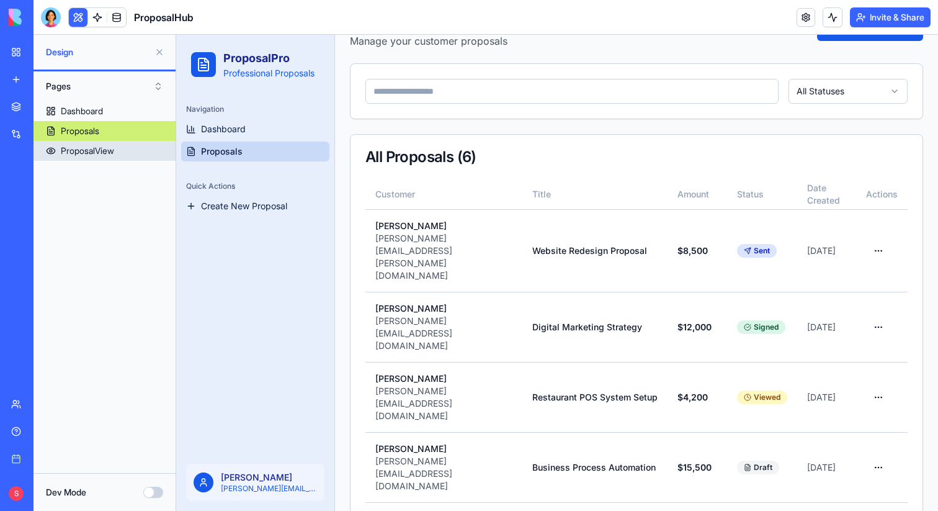
click at [83, 146] on div "ProposalView" at bounding box center [87, 151] width 53 height 12
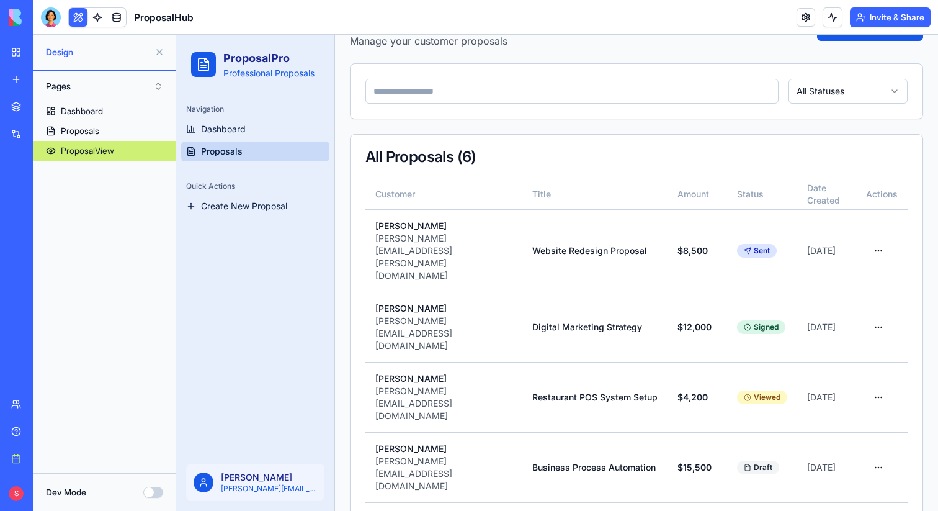
scroll to position [75, 0]
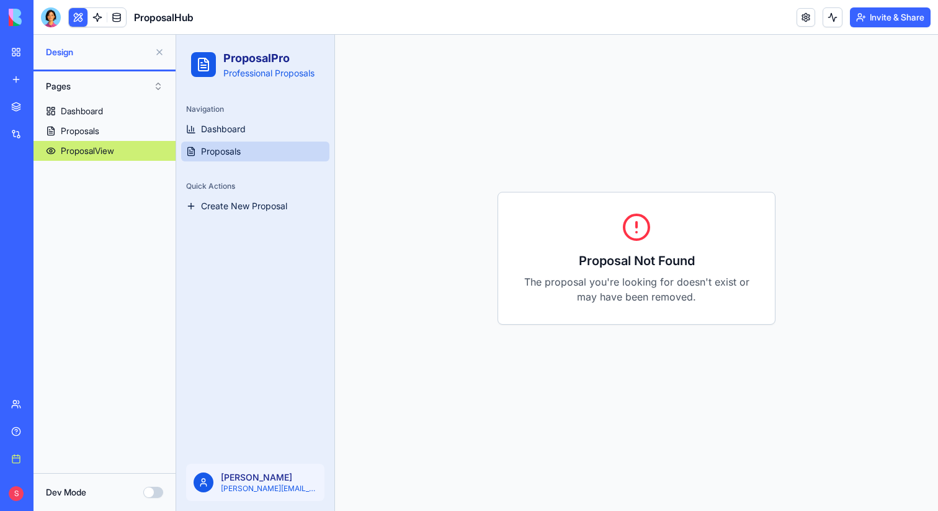
click at [243, 153] on link "Proposals" at bounding box center [255, 151] width 148 height 20
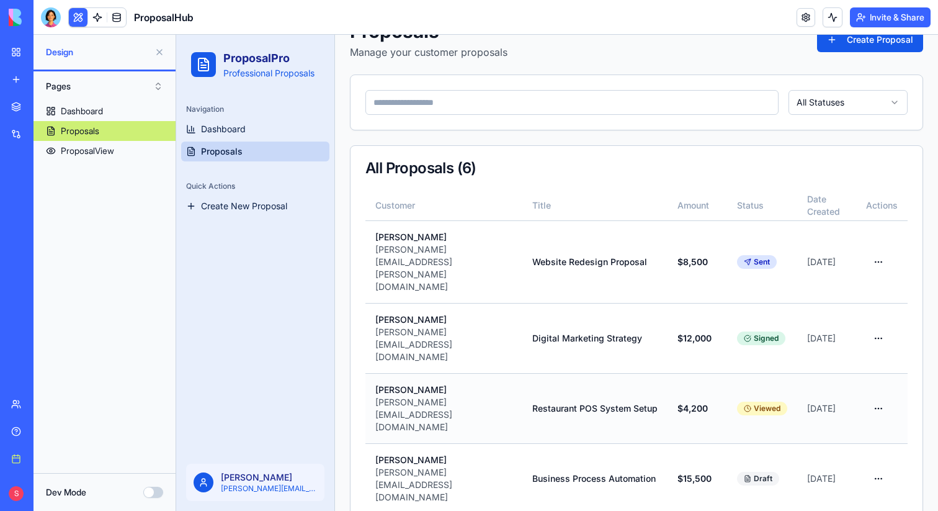
scroll to position [86, 0]
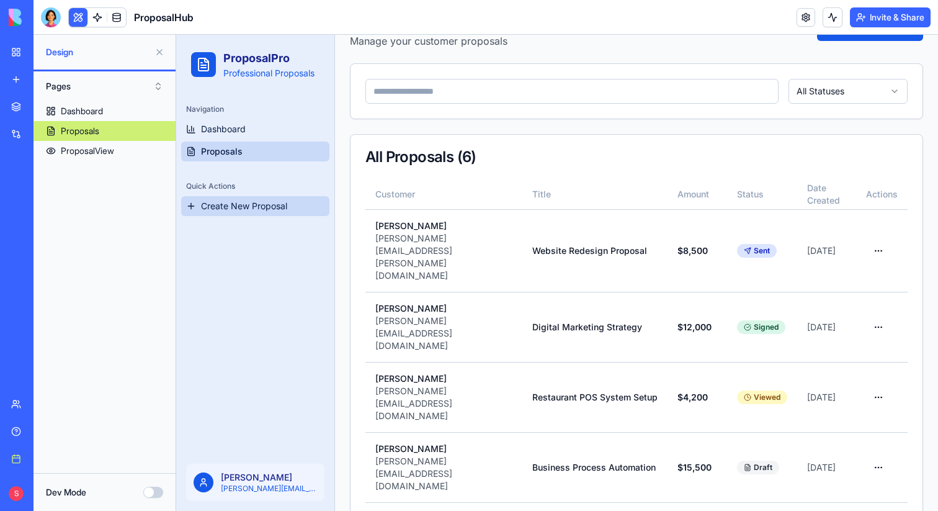
click at [270, 200] on span "Create New Proposal" at bounding box center [244, 206] width 86 height 12
click at [270, 205] on span "Create New Proposal" at bounding box center [244, 206] width 86 height 12
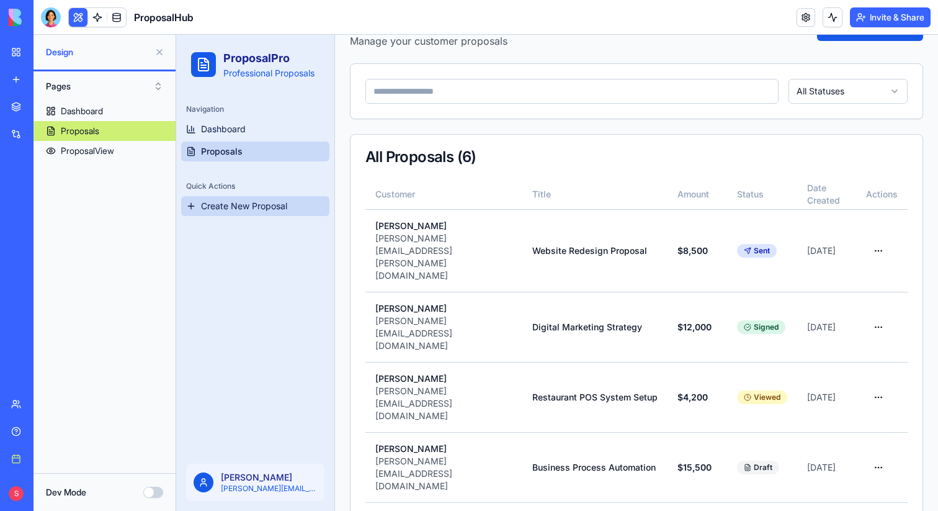
click at [270, 205] on span "Create New Proposal" at bounding box center [244, 206] width 86 height 12
click at [251, 204] on span "Create New Proposal" at bounding box center [244, 206] width 86 height 12
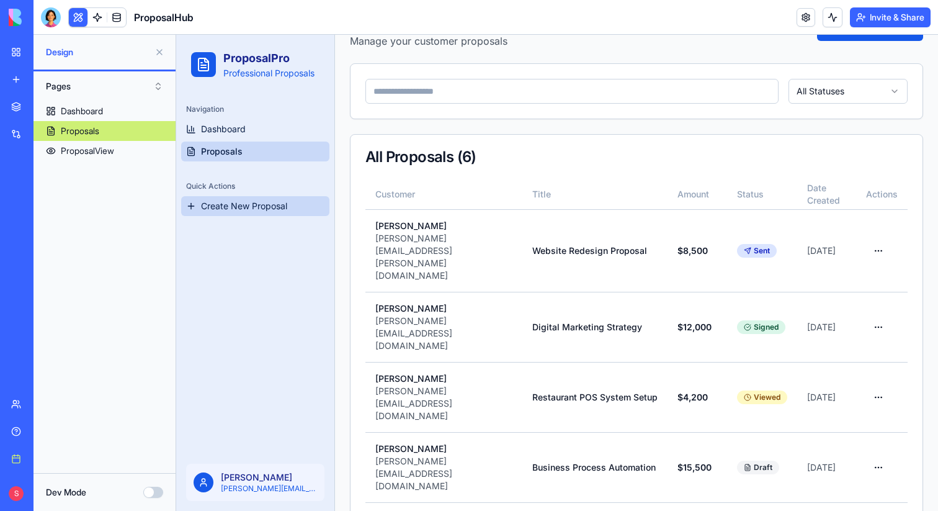
click at [250, 204] on span "Create New Proposal" at bounding box center [244, 206] width 86 height 12
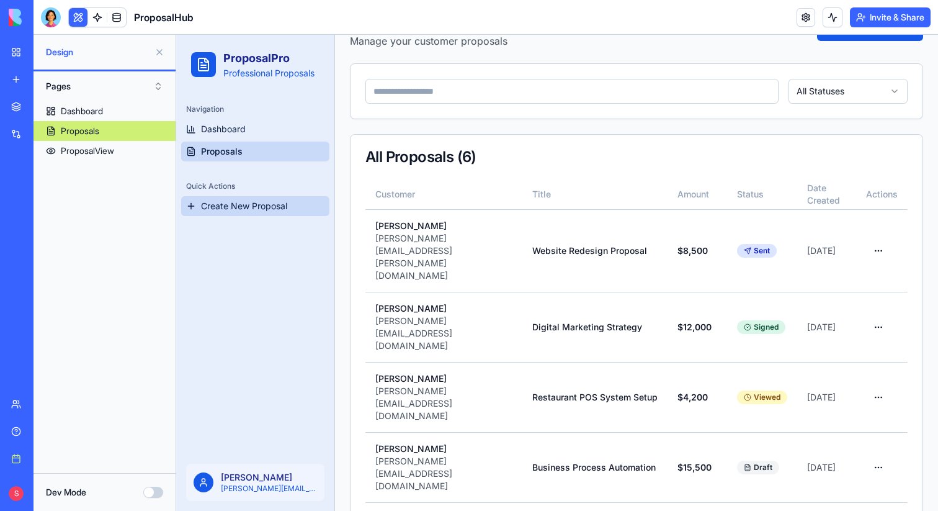
click at [250, 204] on span "Create New Proposal" at bounding box center [244, 206] width 86 height 12
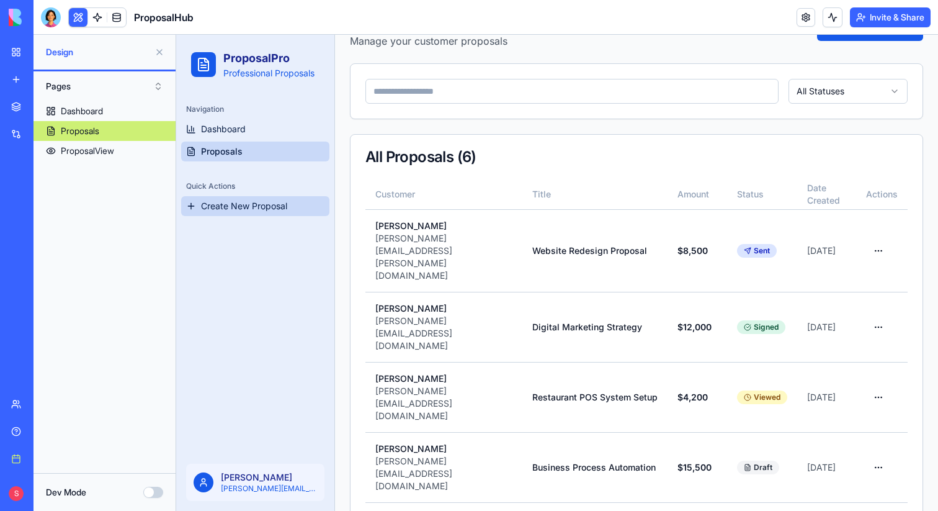
click at [250, 204] on span "Create New Proposal" at bounding box center [244, 206] width 86 height 12
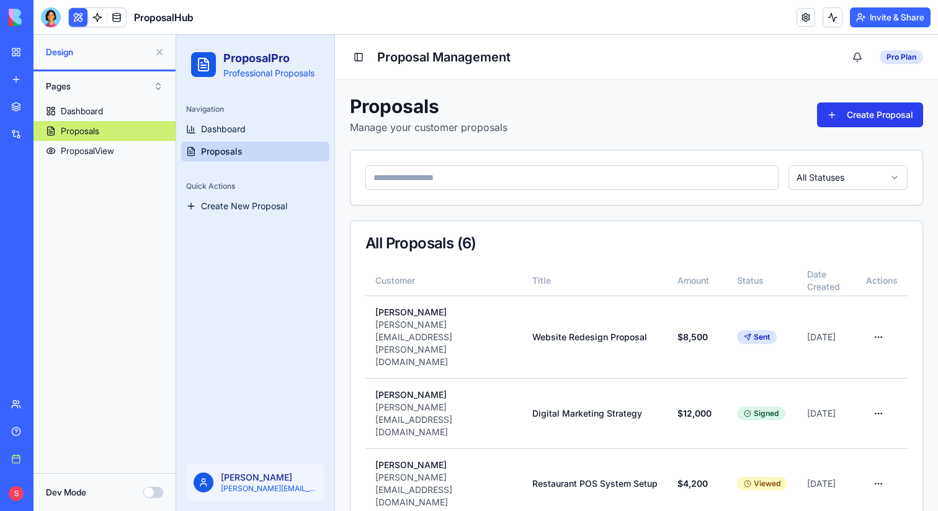
click at [822, 115] on button "Create Proposal" at bounding box center [870, 114] width 106 height 25
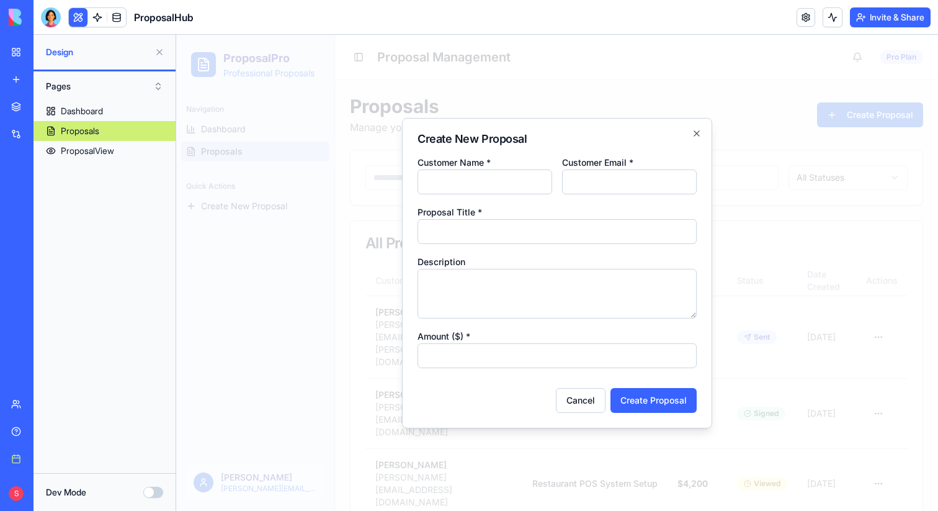
click at [532, 181] on input "Customer Name *" at bounding box center [485, 181] width 135 height 25
type input "******"
type input "**********"
click at [470, 231] on input "Proposal Title *" at bounding box center [557, 231] width 279 height 25
type input "****"
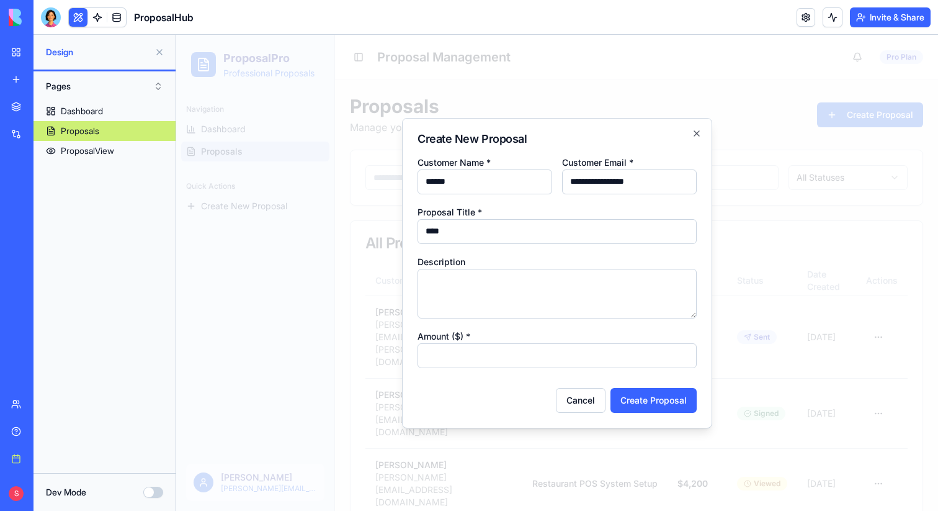
click at [567, 351] on input "Amount ($) *" at bounding box center [557, 355] width 279 height 25
type input "***"
click at [630, 382] on div "Cancel Create Proposal" at bounding box center [557, 395] width 279 height 35
click at [638, 390] on button "Create Proposal" at bounding box center [654, 400] width 86 height 25
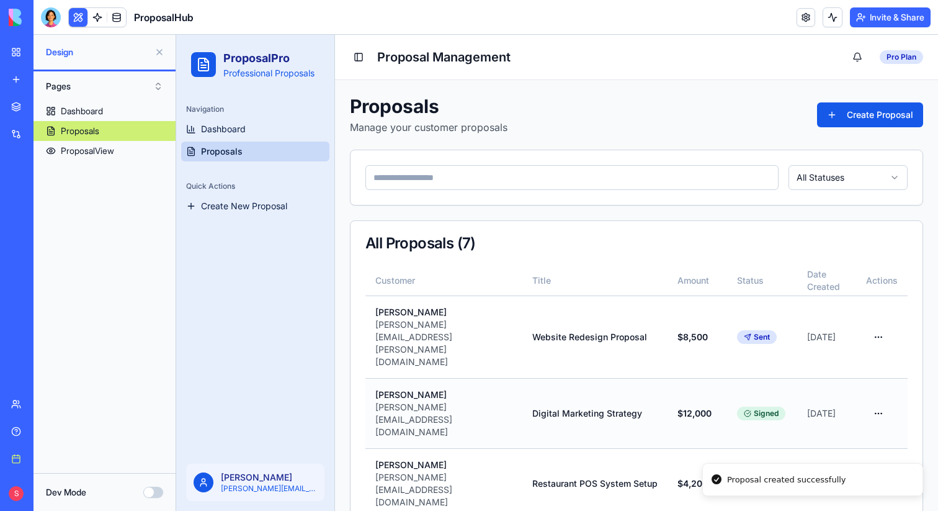
scroll to position [132, 0]
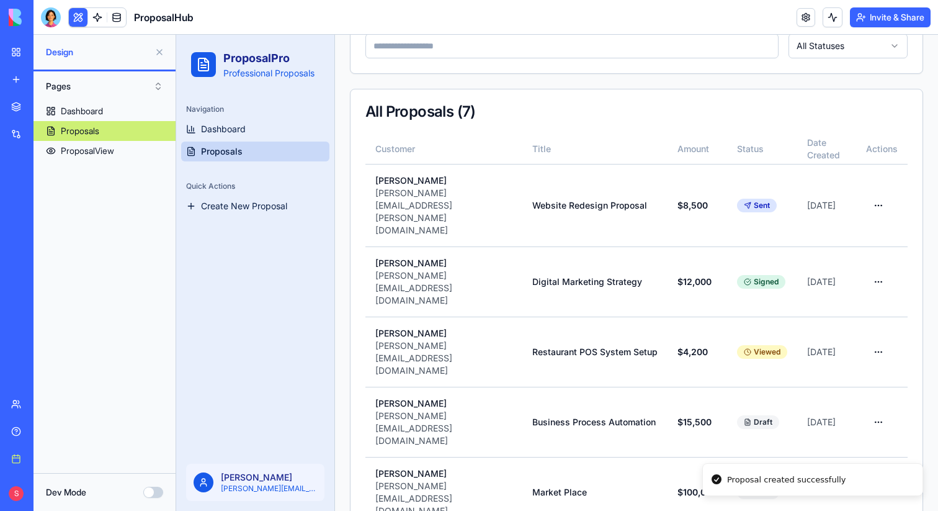
click at [879, 463] on li "Proposal created successfully" at bounding box center [812, 480] width 221 height 34
click at [879, 458] on html "ProposalPro Professional Proposals Navigation Dashboard Proposals Quick Actions…" at bounding box center [557, 294] width 762 height 782
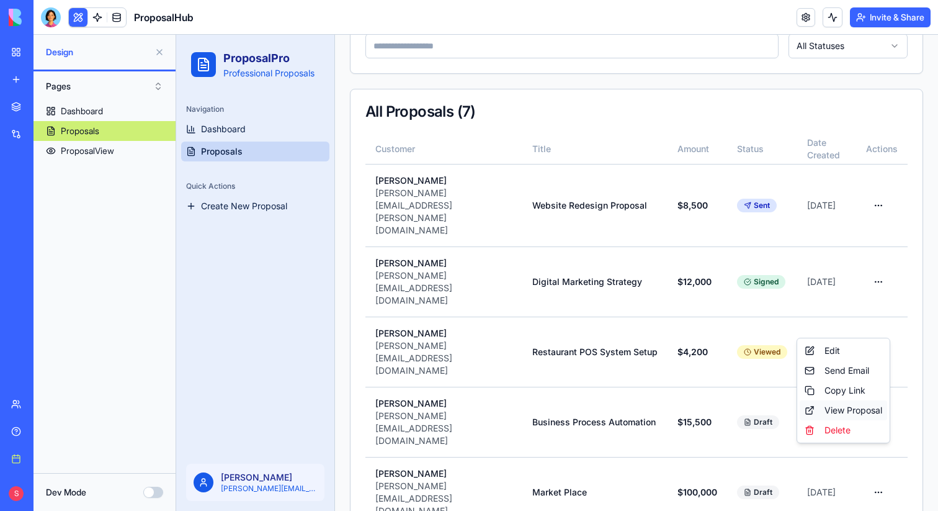
click at [839, 410] on div "View Proposal" at bounding box center [843, 410] width 87 height 20
click at [875, 14] on button "Invite & Share" at bounding box center [890, 17] width 81 height 20
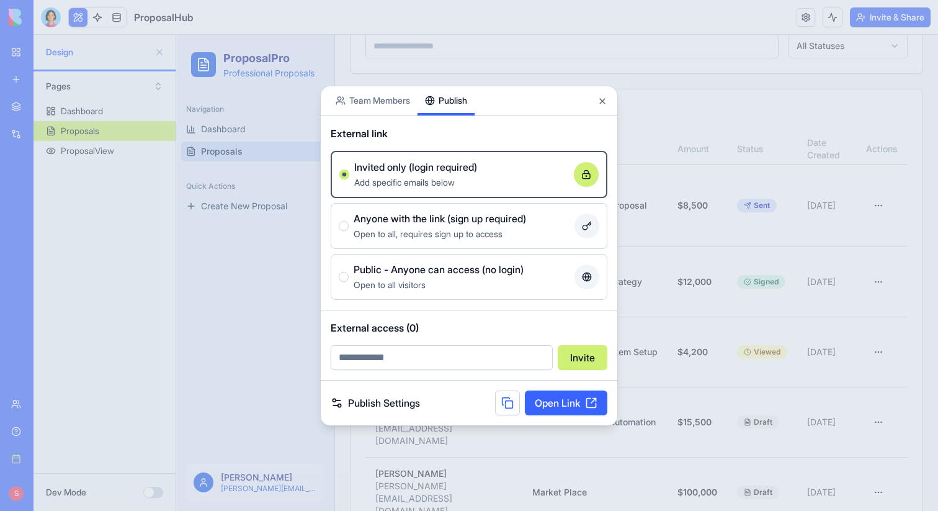
click at [233, 267] on div at bounding box center [469, 255] width 938 height 511
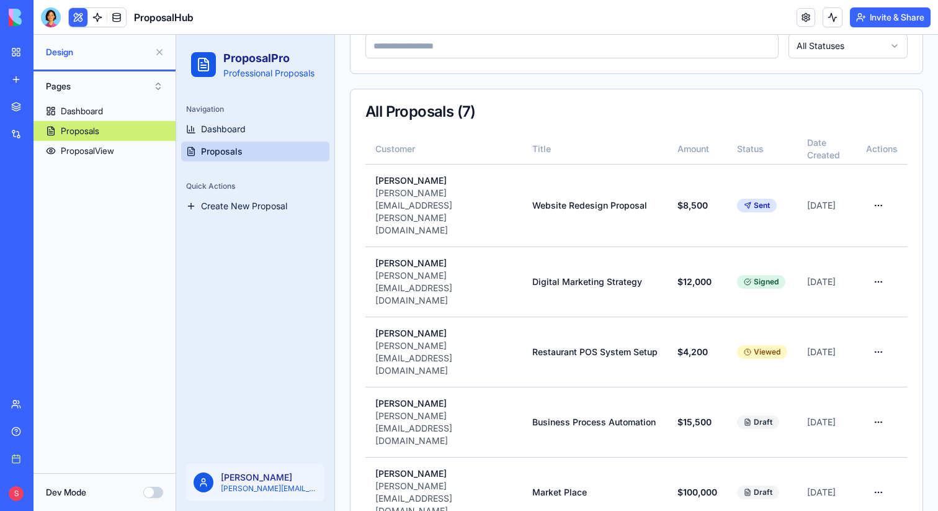
click at [895, 19] on button "Invite & Share" at bounding box center [890, 17] width 81 height 20
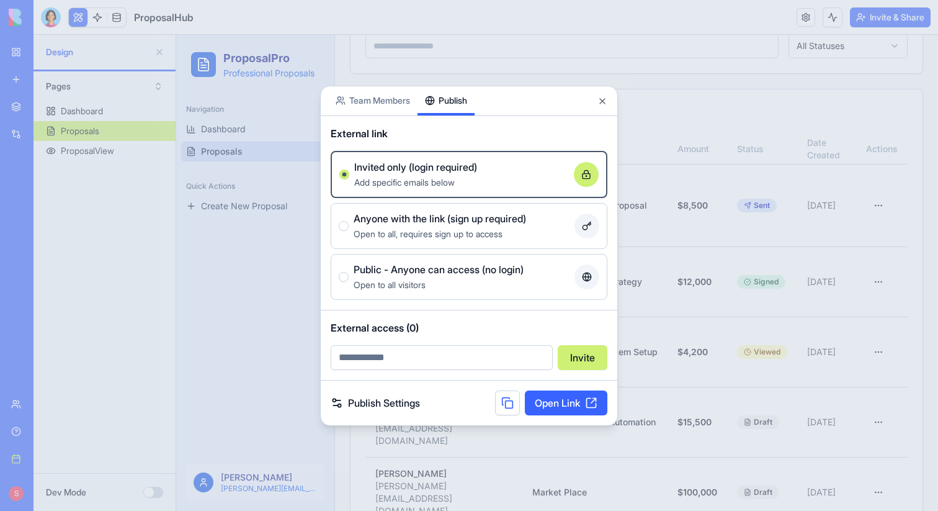
click at [694, 155] on div at bounding box center [469, 255] width 938 height 511
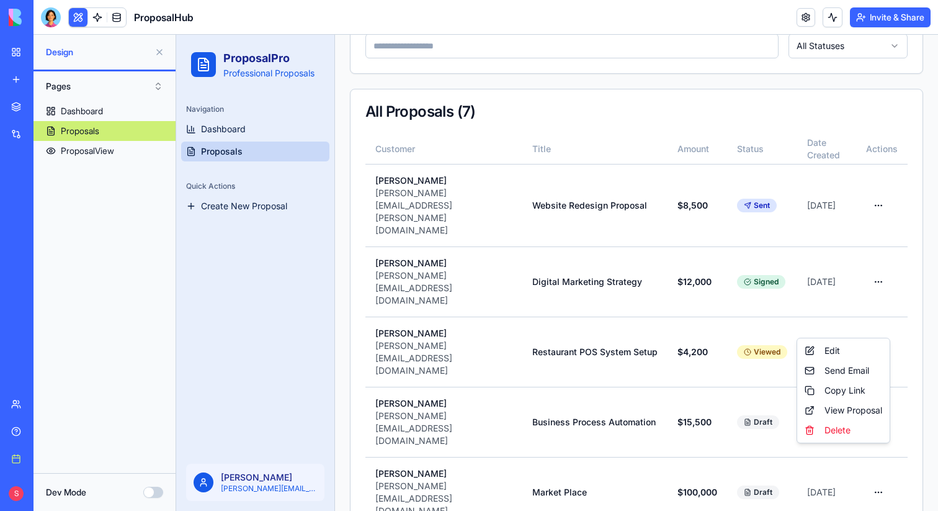
click at [876, 460] on html "ProposalPro Professional Proposals Navigation Dashboard Proposals Quick Actions…" at bounding box center [557, 294] width 762 height 782
click at [702, 457] on html "ProposalPro Professional Proposals Navigation Dashboard Proposals Quick Actions…" at bounding box center [557, 294] width 762 height 782
click at [885, 458] on html "ProposalPro Professional Proposals Navigation Dashboard Proposals Quick Actions…" at bounding box center [557, 294] width 762 height 782
click at [871, 416] on div "View Proposal" at bounding box center [843, 410] width 87 height 20
click at [907, 16] on button "Invite & Share" at bounding box center [890, 17] width 81 height 20
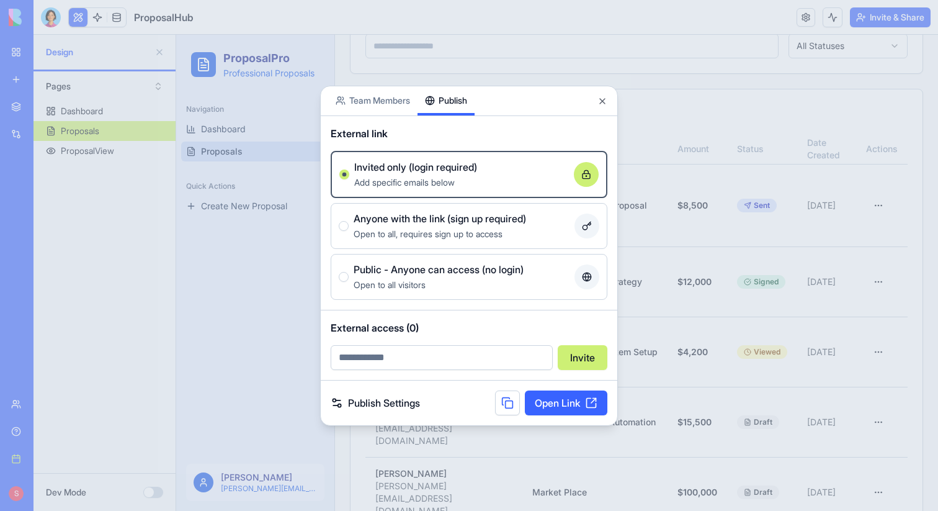
click at [478, 286] on div "Open to all visitors" at bounding box center [462, 284] width 216 height 15
click at [349, 282] on button "Public - Anyone can access (no login) Open to all visitors" at bounding box center [344, 277] width 10 height 10
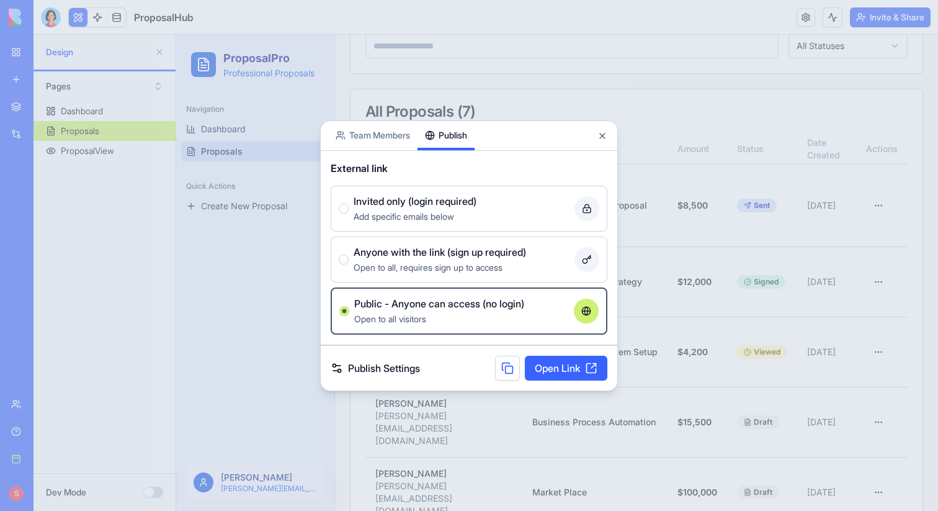
click at [532, 369] on link "Open Link" at bounding box center [566, 368] width 83 height 25
click at [477, 420] on div at bounding box center [469, 255] width 938 height 511
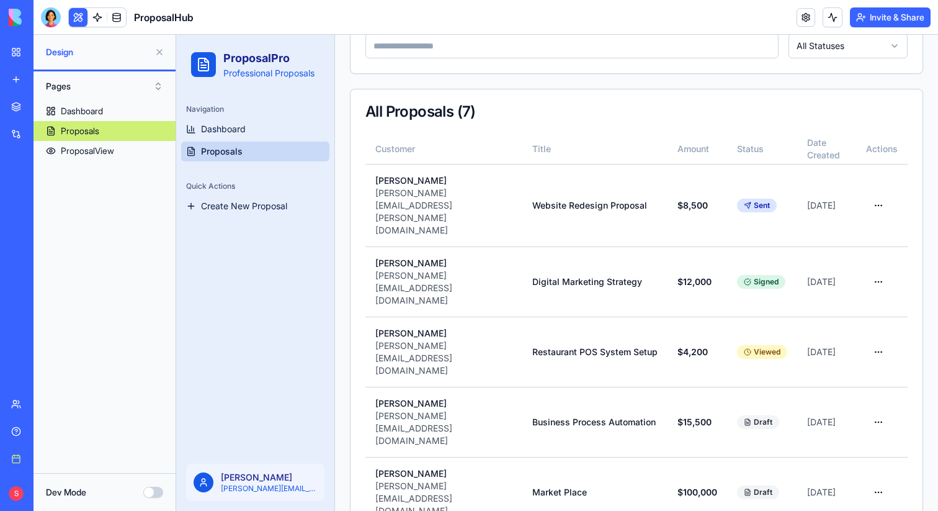
click at [880, 457] on html "ProposalPro Professional Proposals Navigation Dashboard Proposals Quick Actions…" at bounding box center [557, 294] width 762 height 782
click at [861, 416] on div "View Proposal" at bounding box center [843, 410] width 87 height 20
click at [897, 21] on button "Invite & Share" at bounding box center [890, 17] width 81 height 20
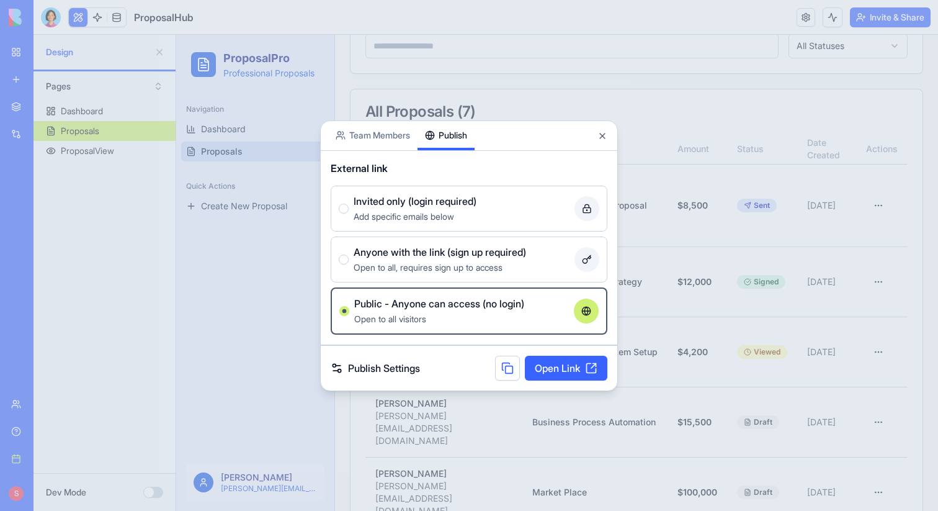
click at [489, 197] on div "Invited only (login required)" at bounding box center [462, 201] width 216 height 15
click at [349, 204] on button "Invited only (login required) Add specific emails below" at bounding box center [344, 209] width 10 height 10
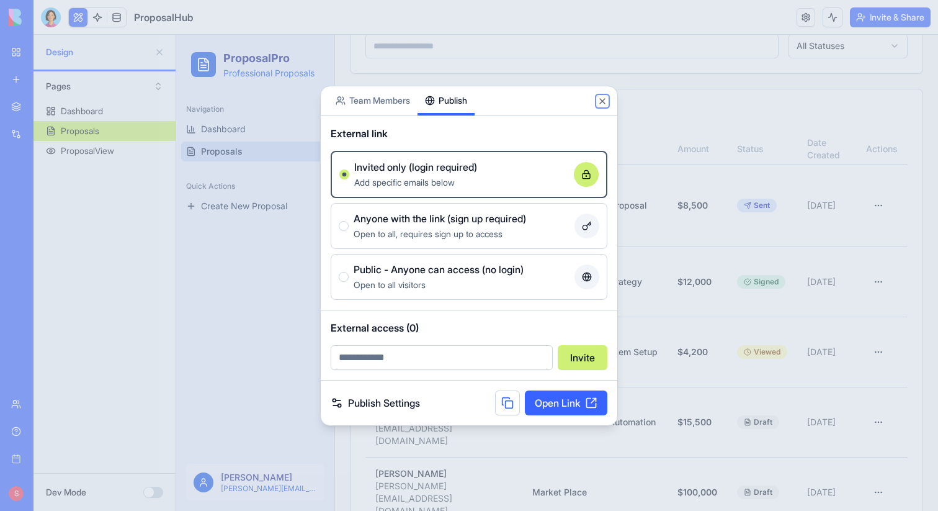
click at [602, 99] on button "Close" at bounding box center [603, 101] width 10 height 10
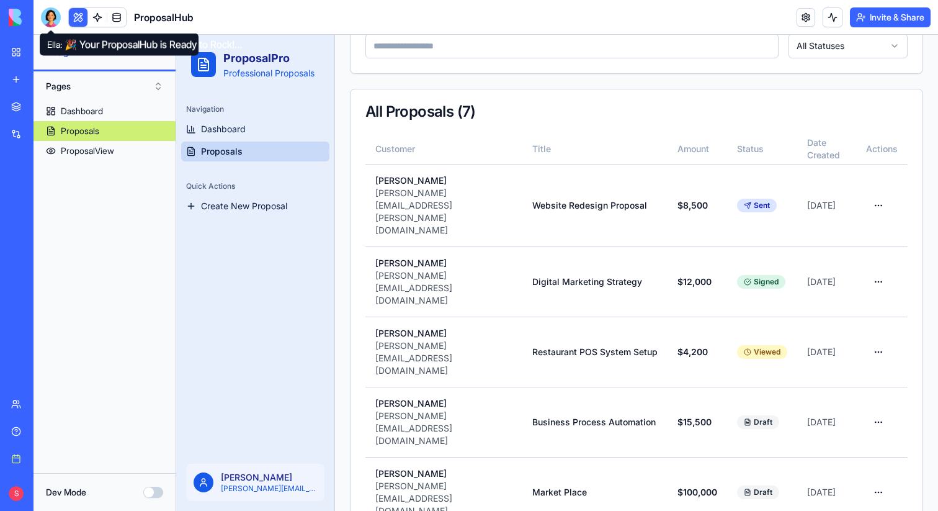
click at [48, 20] on div at bounding box center [51, 17] width 20 height 20
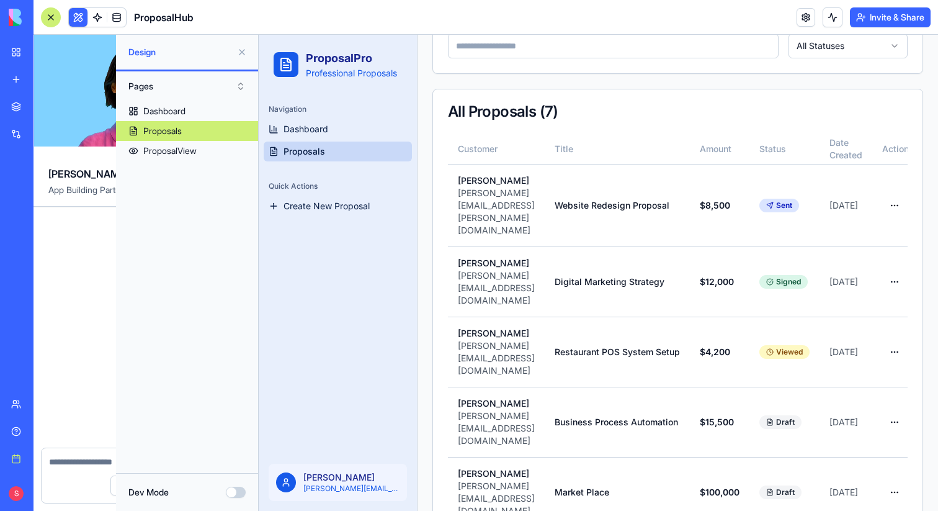
scroll to position [541, 0]
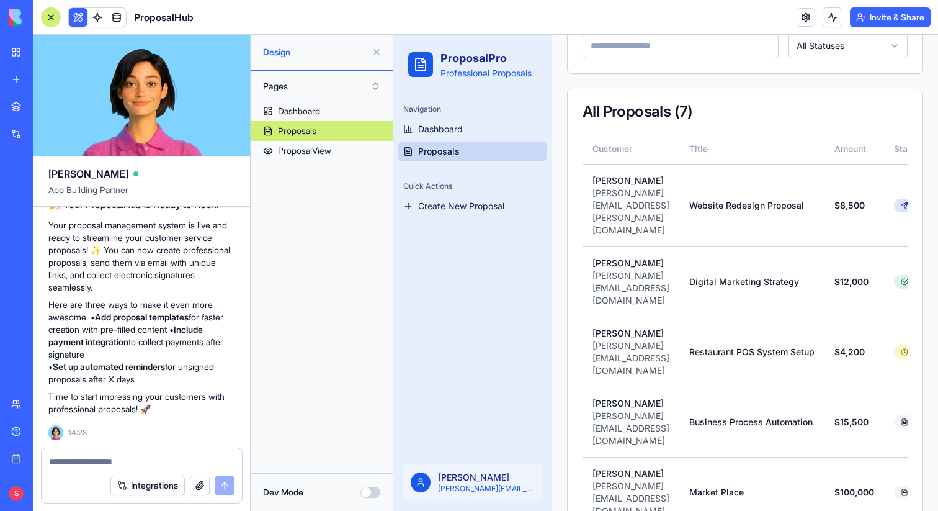
click at [89, 456] on textarea at bounding box center [142, 461] width 186 height 12
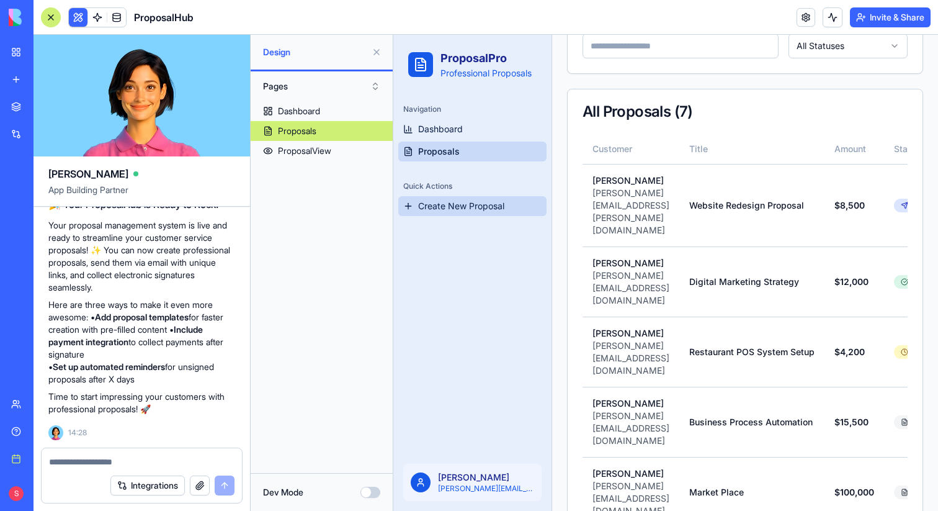
click at [449, 207] on span "Create New Proposal" at bounding box center [461, 206] width 86 height 12
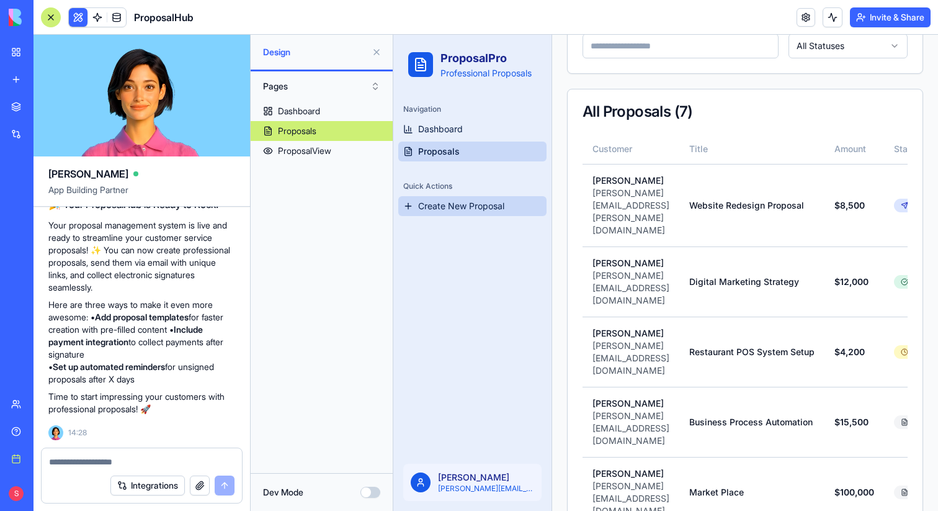
click at [449, 207] on span "Create New Proposal" at bounding box center [461, 206] width 86 height 12
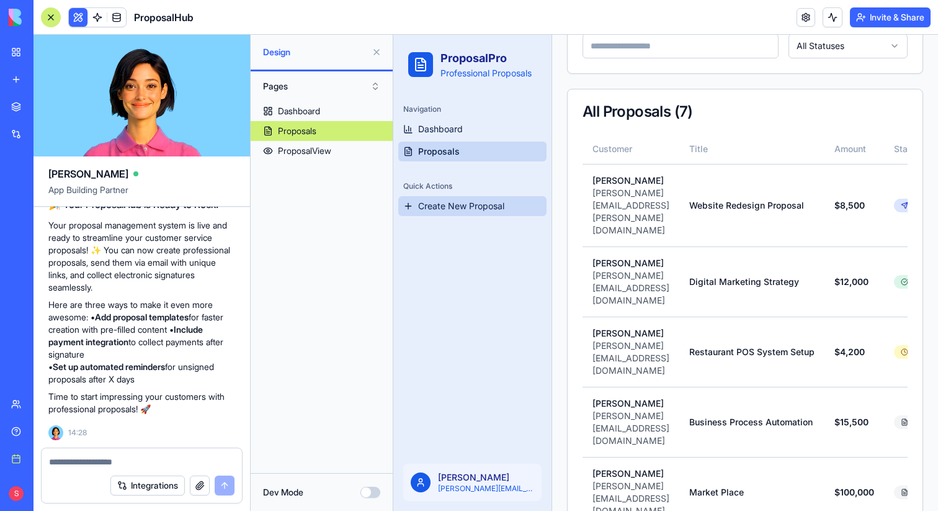
click at [449, 207] on span "Create New Proposal" at bounding box center [461, 206] width 86 height 12
click at [449, 206] on span "Create New Proposal" at bounding box center [461, 206] width 86 height 12
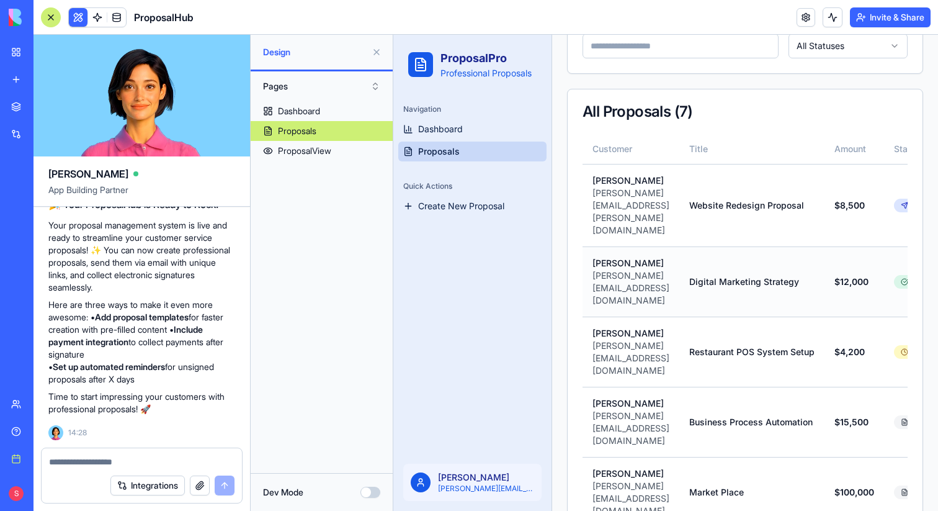
scroll to position [0, 197]
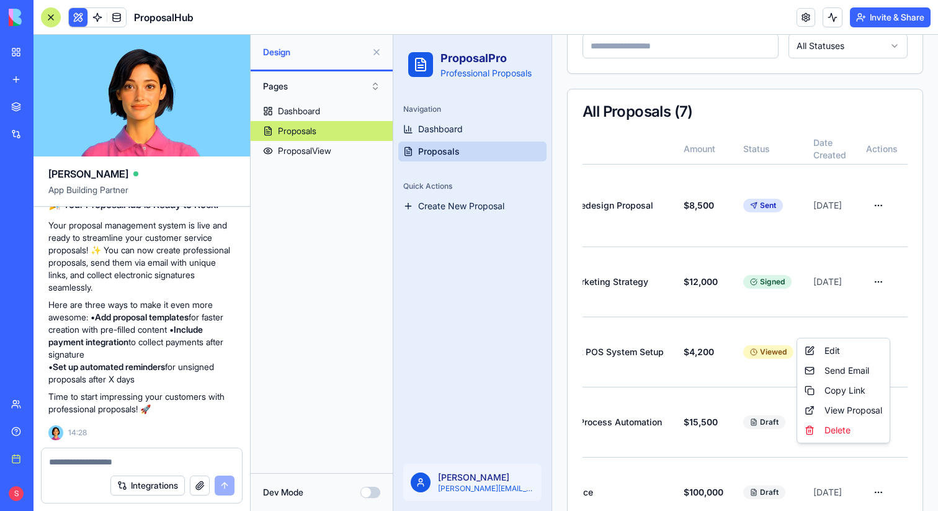
click at [877, 460] on html "ProposalPro Professional Proposals Navigation Dashboard Proposals Quick Actions…" at bounding box center [665, 294] width 545 height 782
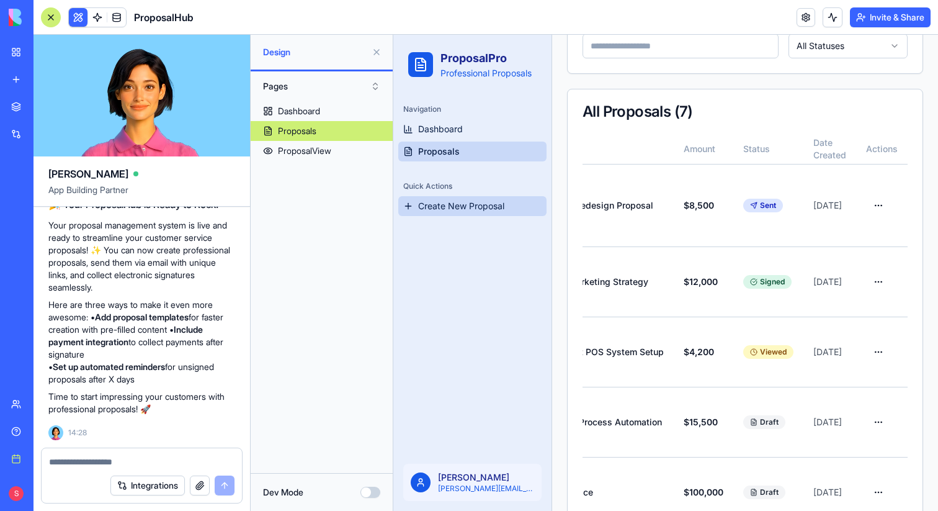
click at [466, 215] on html "ProposalPro Professional Proposals Navigation Dashboard Proposals Quick Actions…" at bounding box center [665, 294] width 545 height 782
click at [466, 215] on link "Create New Proposal" at bounding box center [472, 206] width 148 height 20
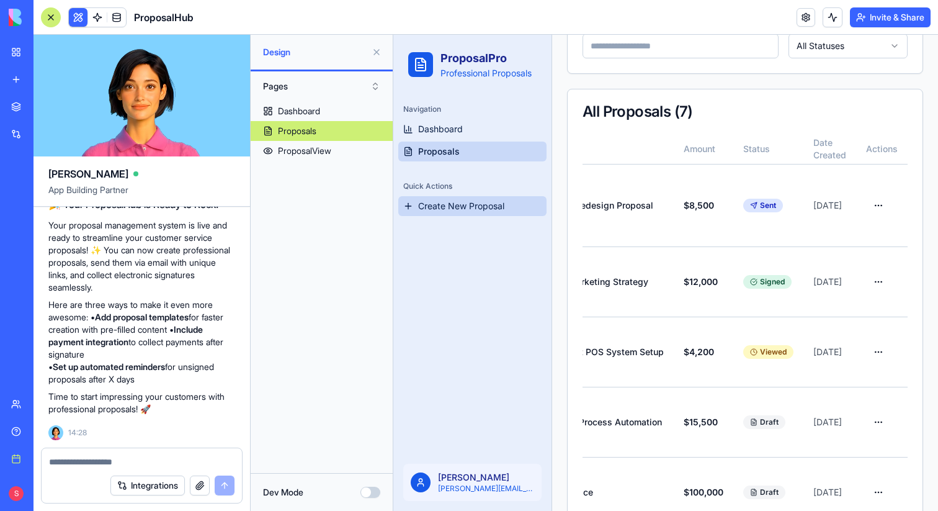
click at [466, 215] on link "Create New Proposal" at bounding box center [472, 206] width 148 height 20
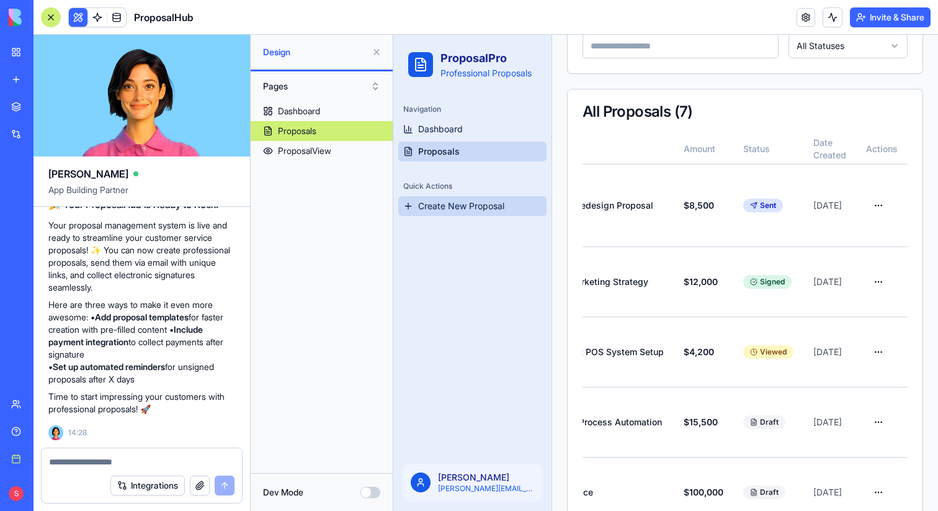
click at [466, 215] on link "Create New Proposal" at bounding box center [472, 206] width 148 height 20
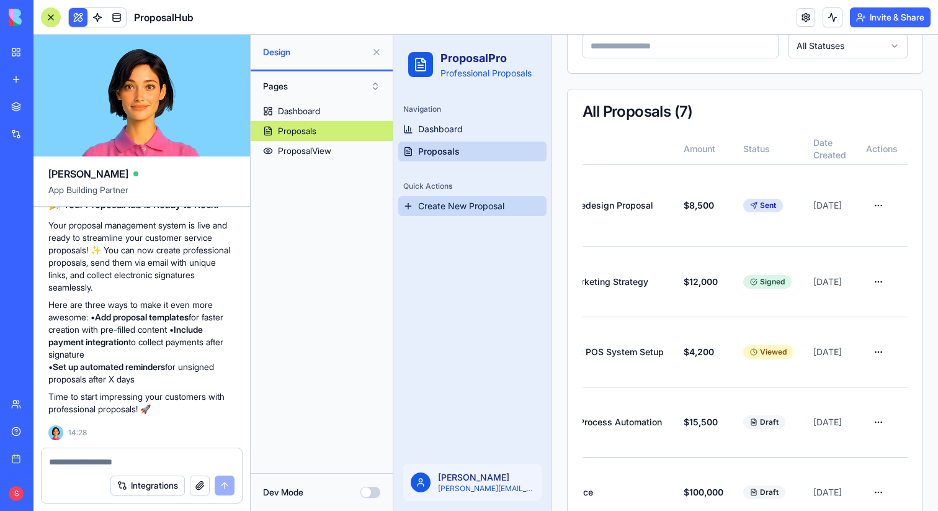
click at [466, 215] on link "Create New Proposal" at bounding box center [472, 206] width 148 height 20
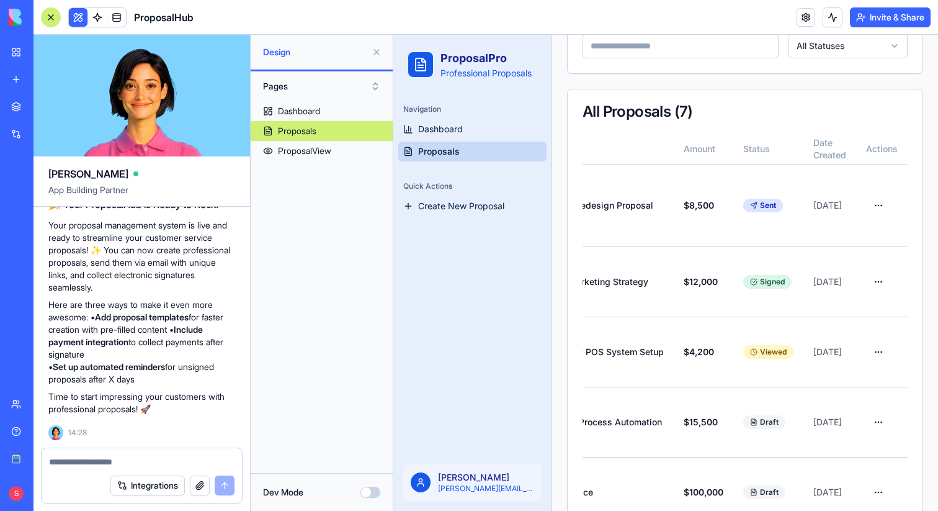
click at [459, 155] on link "Proposals" at bounding box center [472, 151] width 148 height 20
click at [885, 460] on html "ProposalPro Professional Proposals Navigation Dashboard Proposals Quick Actions…" at bounding box center [665, 294] width 545 height 782
click at [877, 455] on html "ProposalPro Professional Proposals Navigation Dashboard Proposals Quick Actions…" at bounding box center [665, 294] width 545 height 782
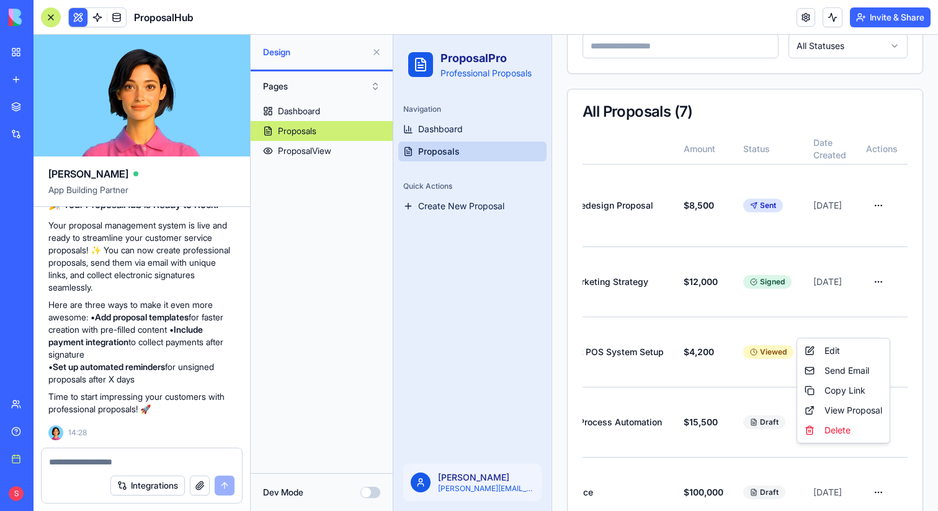
click at [183, 454] on div at bounding box center [142, 458] width 200 height 20
click at [150, 454] on div at bounding box center [142, 458] width 200 height 20
click at [114, 462] on textarea at bounding box center [142, 461] width 186 height 12
click at [114, 462] on textarea "**********" at bounding box center [142, 461] width 186 height 12
click at [177, 464] on textarea "**********" at bounding box center [142, 461] width 186 height 12
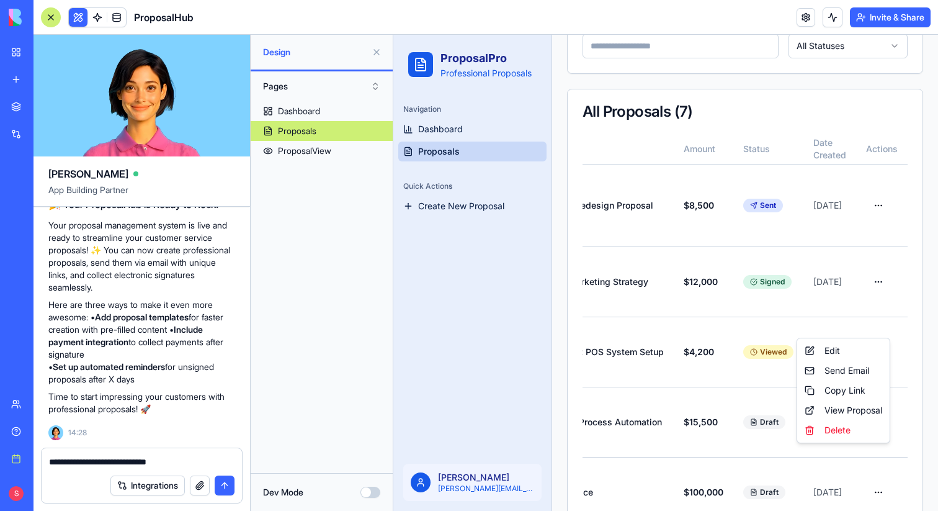
type textarea "**********"
paste textarea
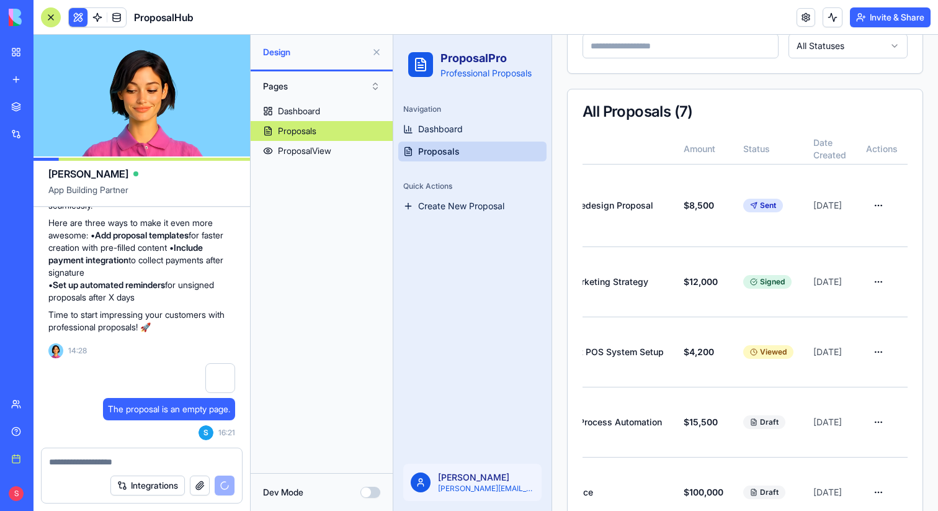
scroll to position [0, 0]
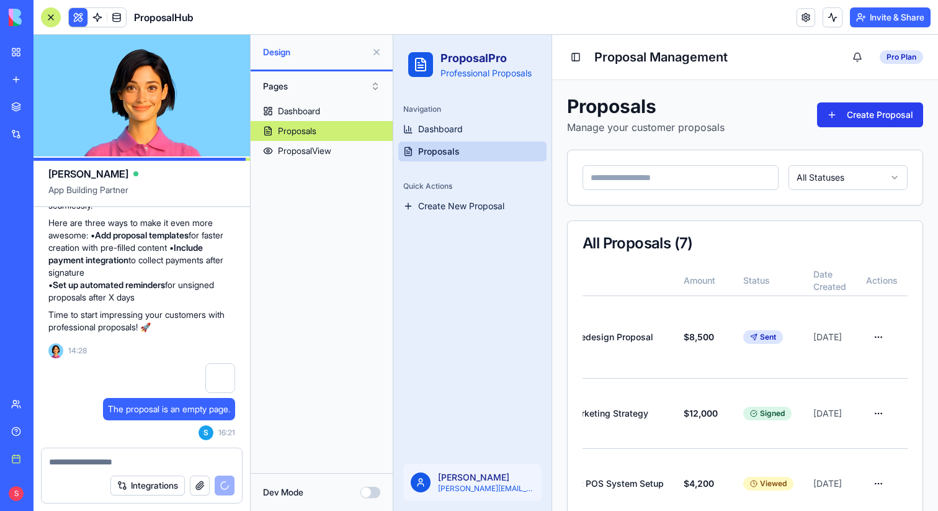
click at [833, 121] on button "Create Proposal" at bounding box center [870, 114] width 106 height 25
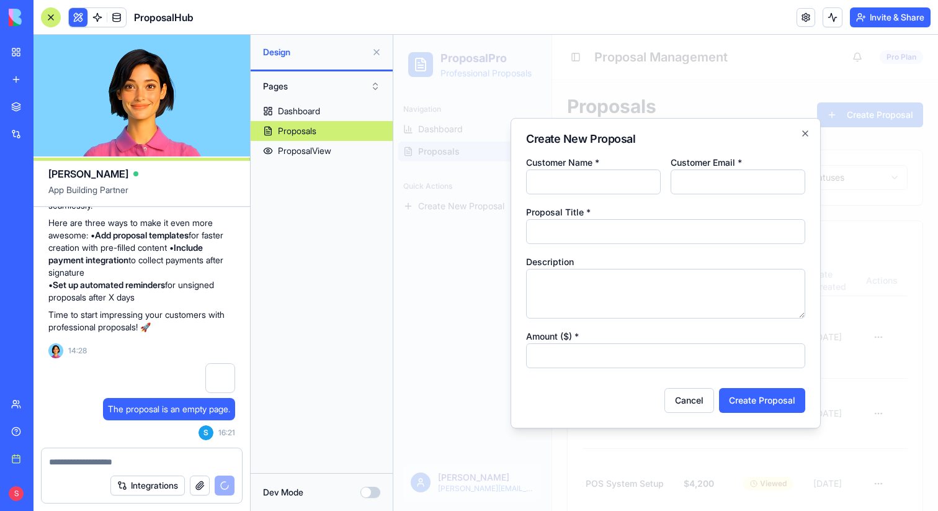
click at [734, 83] on div at bounding box center [665, 273] width 545 height 476
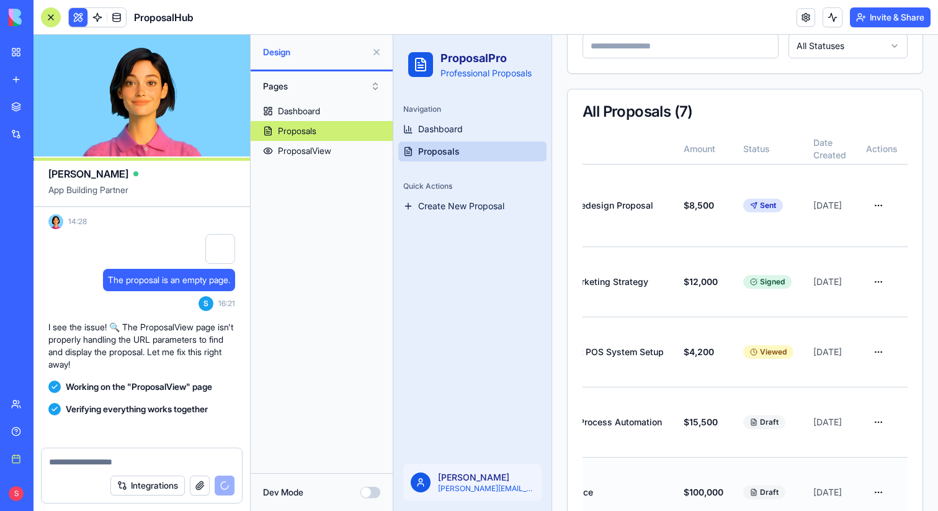
scroll to position [1045, 0]
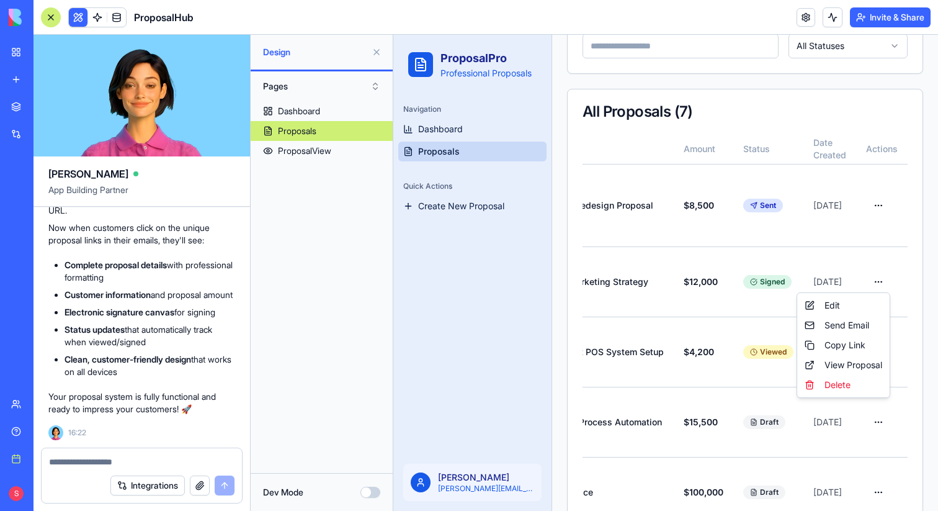
click at [876, 412] on html "ProposalPro Professional Proposals Navigation Dashboard Proposals Quick Actions…" at bounding box center [665, 294] width 545 height 782
click at [858, 367] on div "View Proposal" at bounding box center [843, 365] width 87 height 20
